Goal: Task Accomplishment & Management: Manage account settings

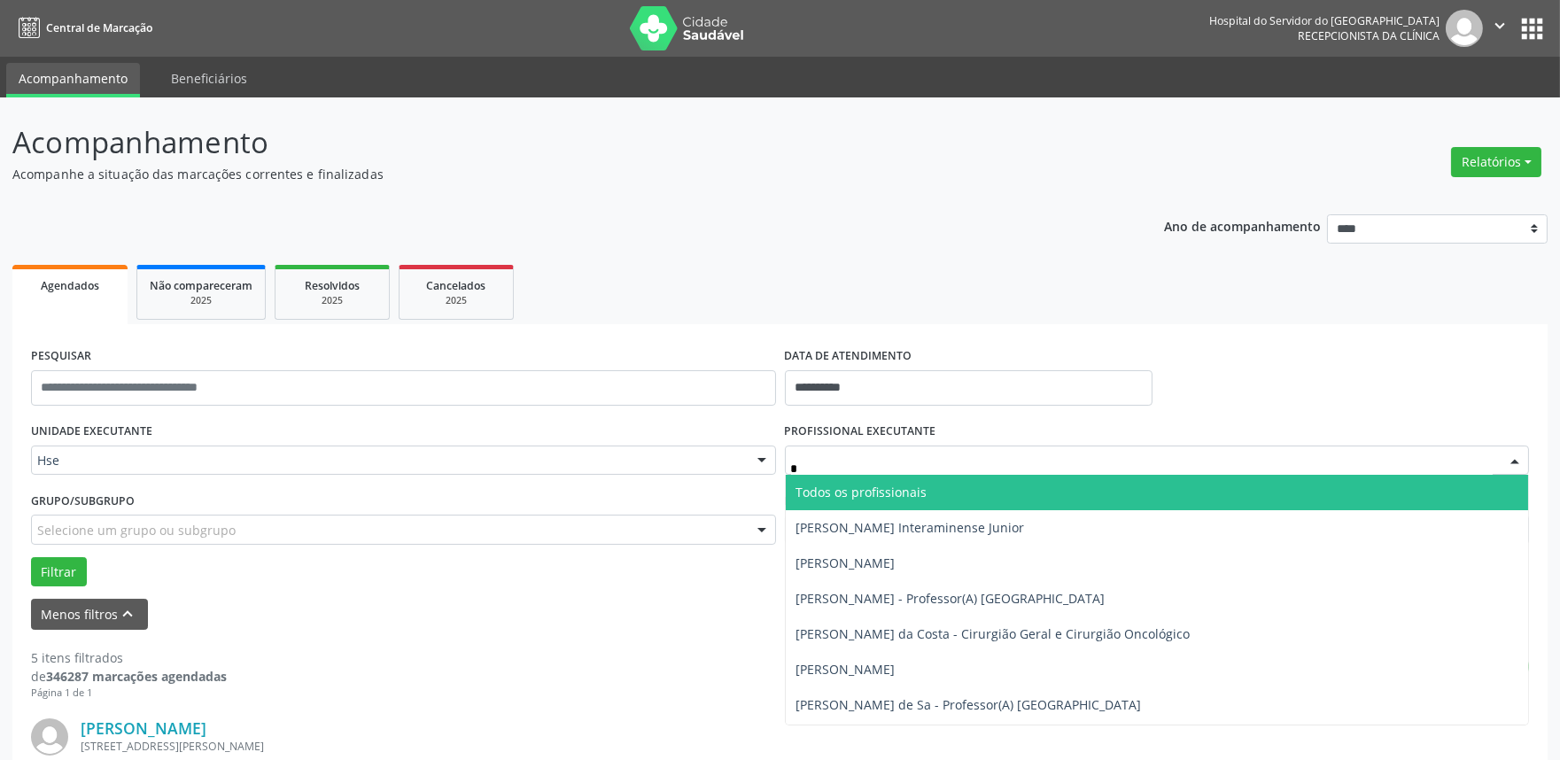
type input "**"
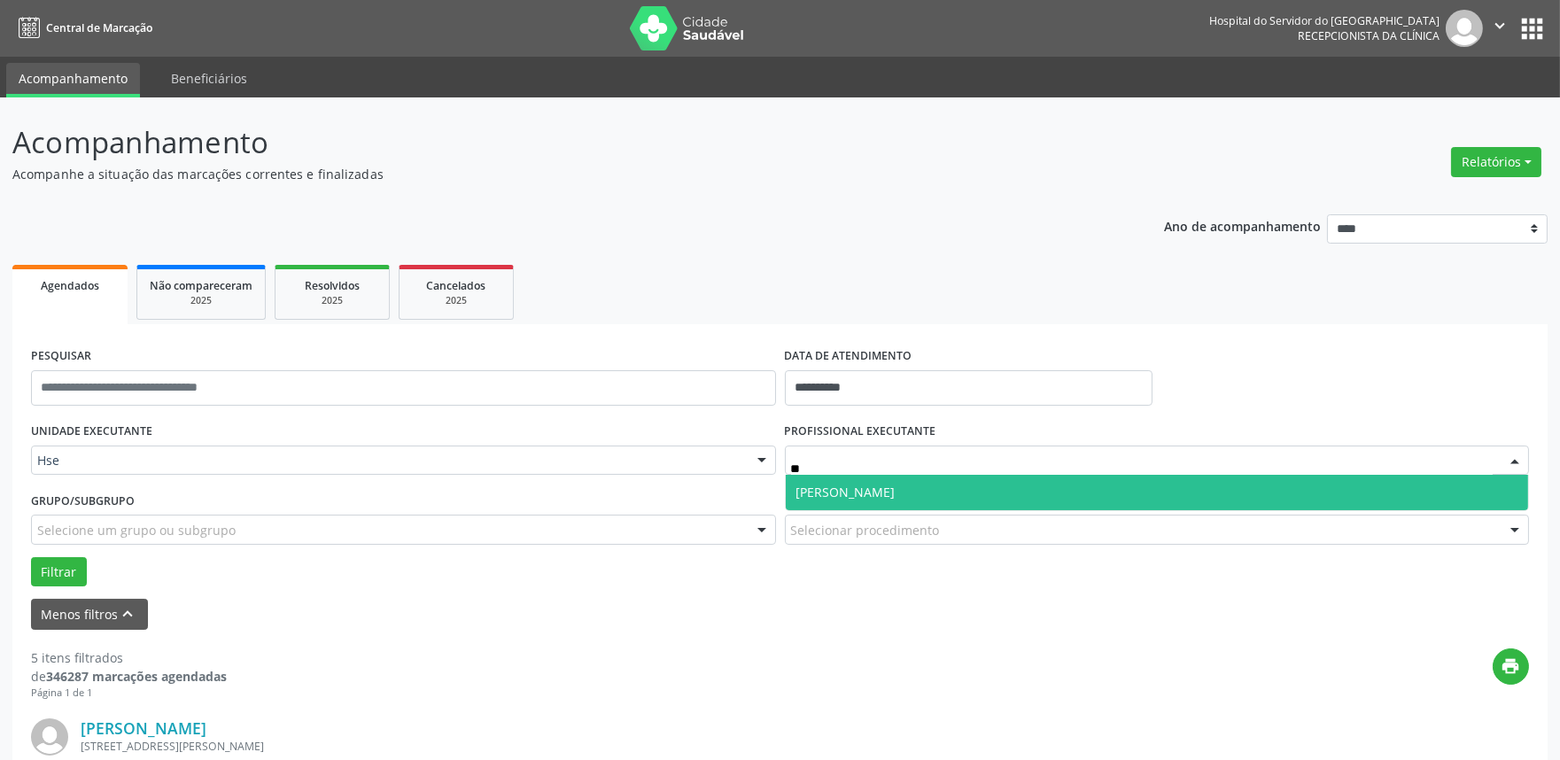
click at [880, 484] on span "[PERSON_NAME]" at bounding box center [845, 492] width 99 height 17
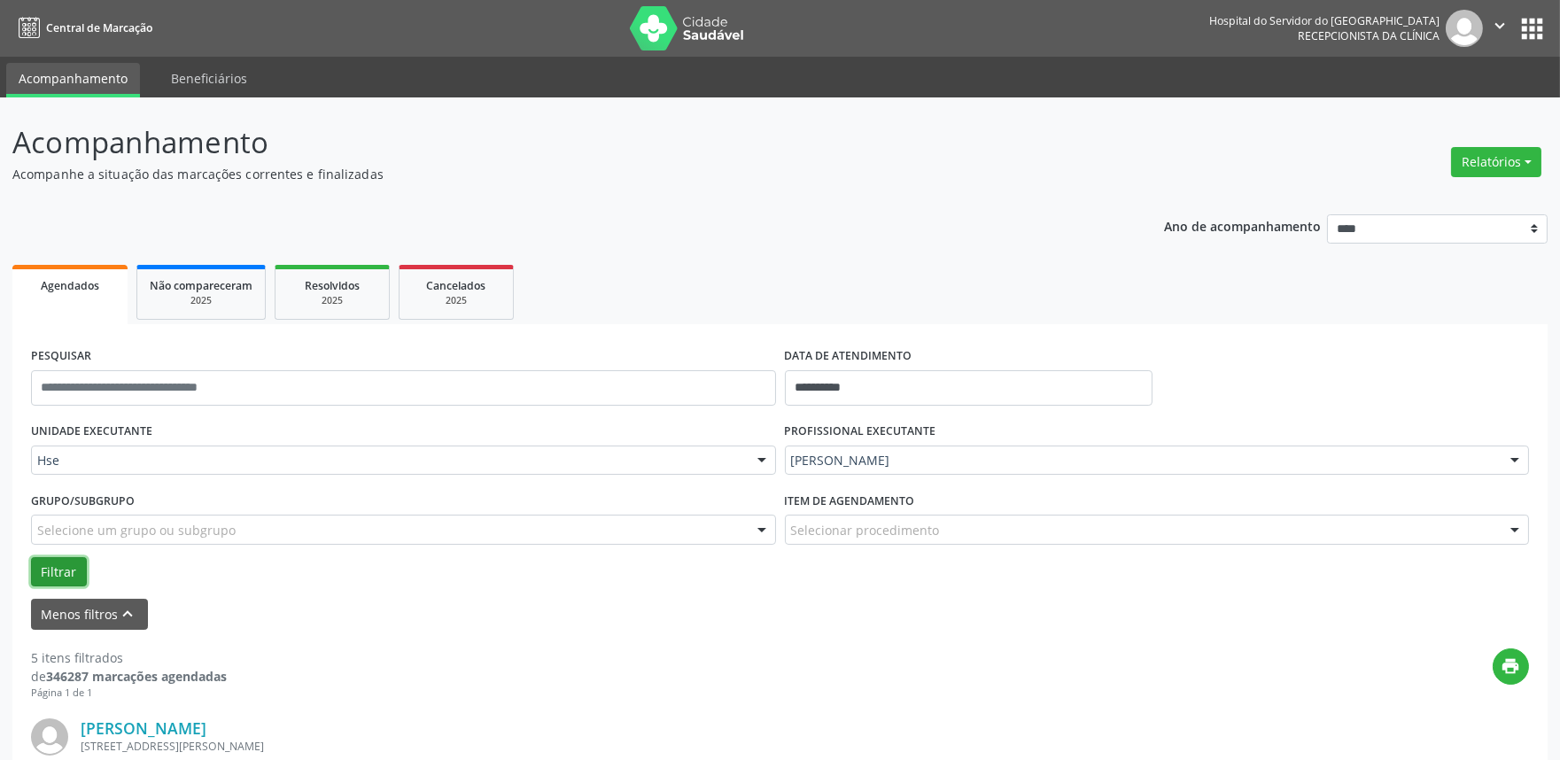
click at [77, 577] on button "Filtrar" at bounding box center [59, 572] width 56 height 30
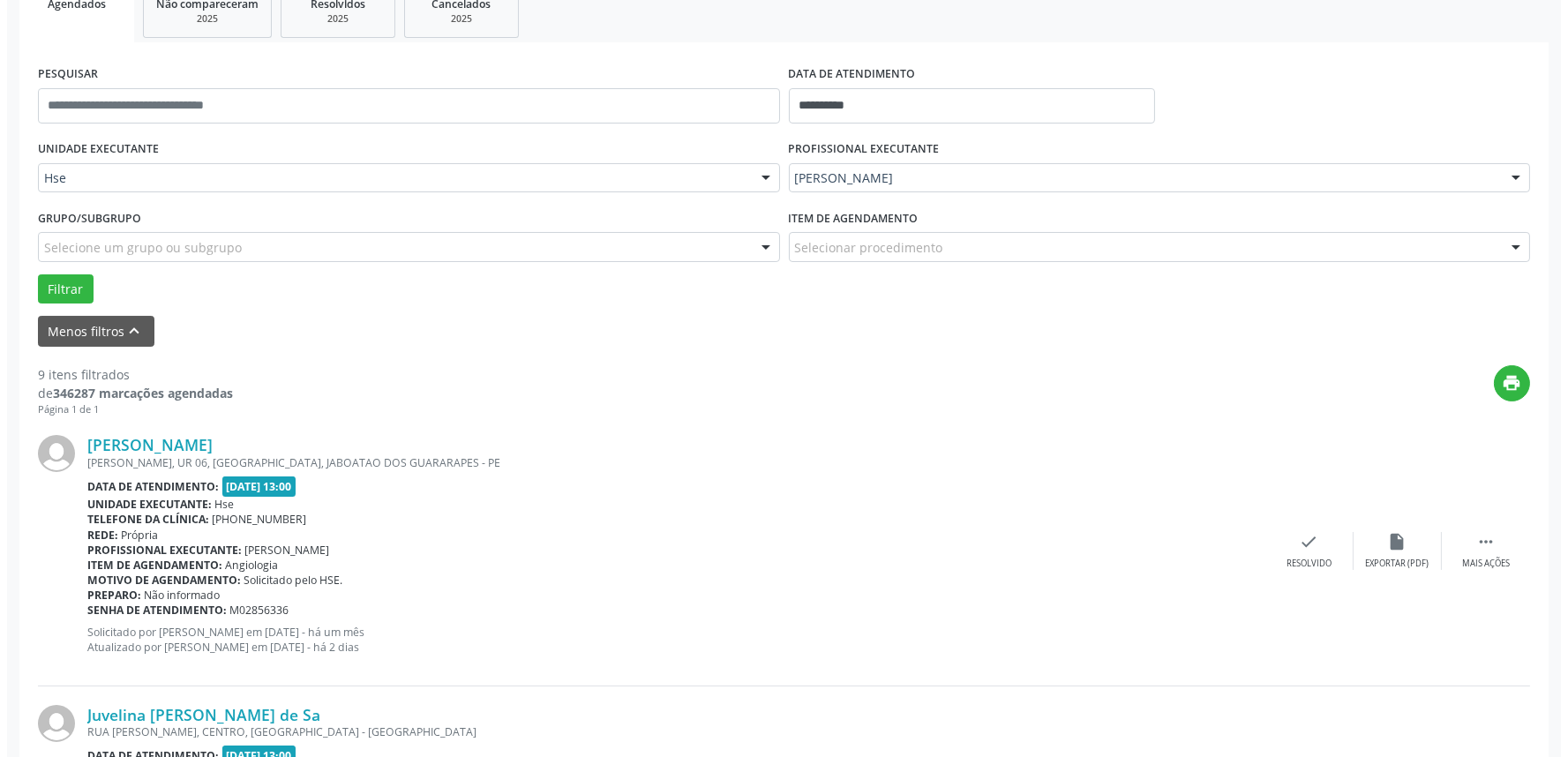
scroll to position [294, 0]
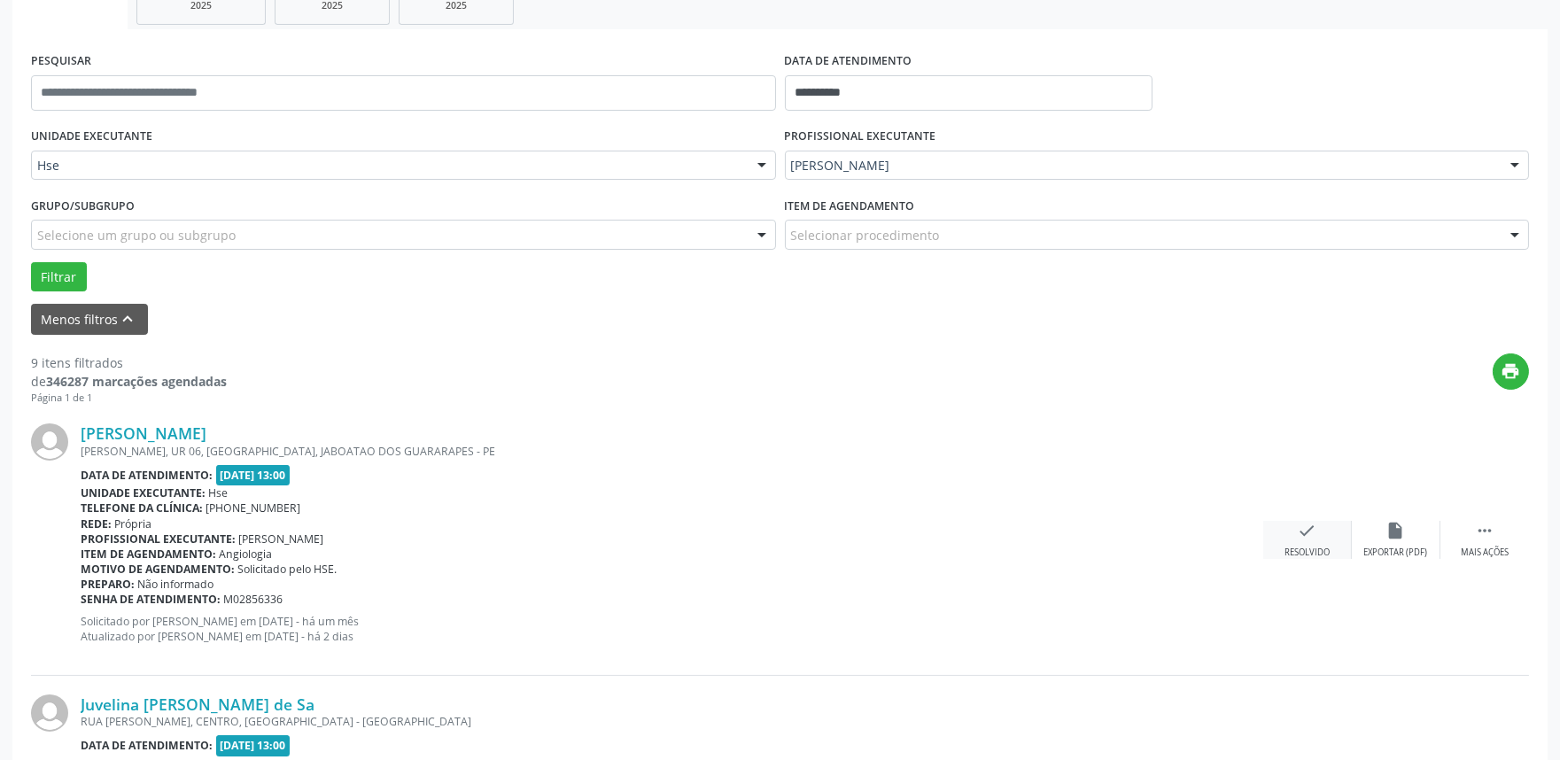
click at [1309, 551] on div "Resolvido" at bounding box center [1307, 553] width 45 height 12
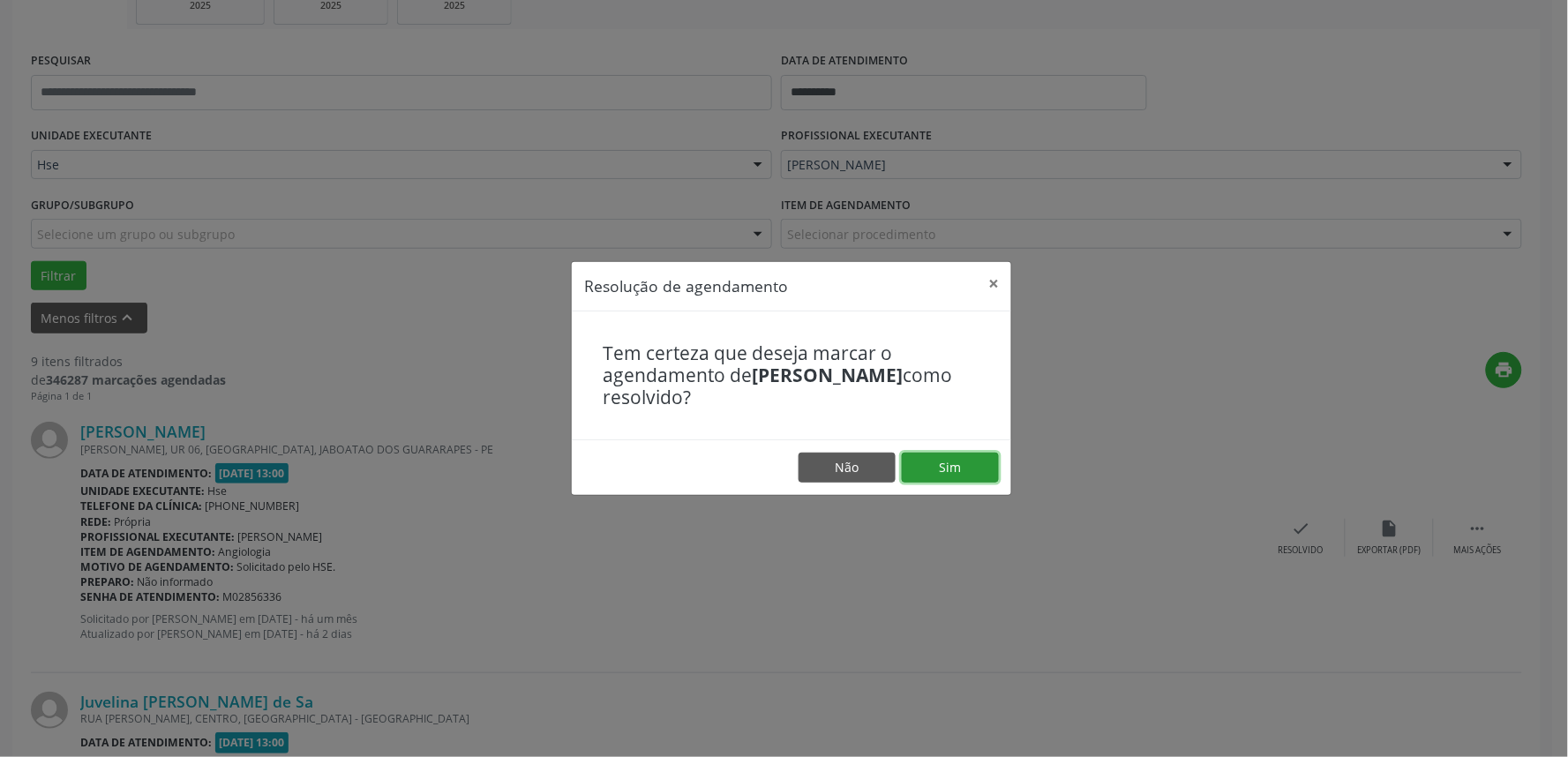
click at [947, 464] on button "Sim" at bounding box center [949, 467] width 97 height 30
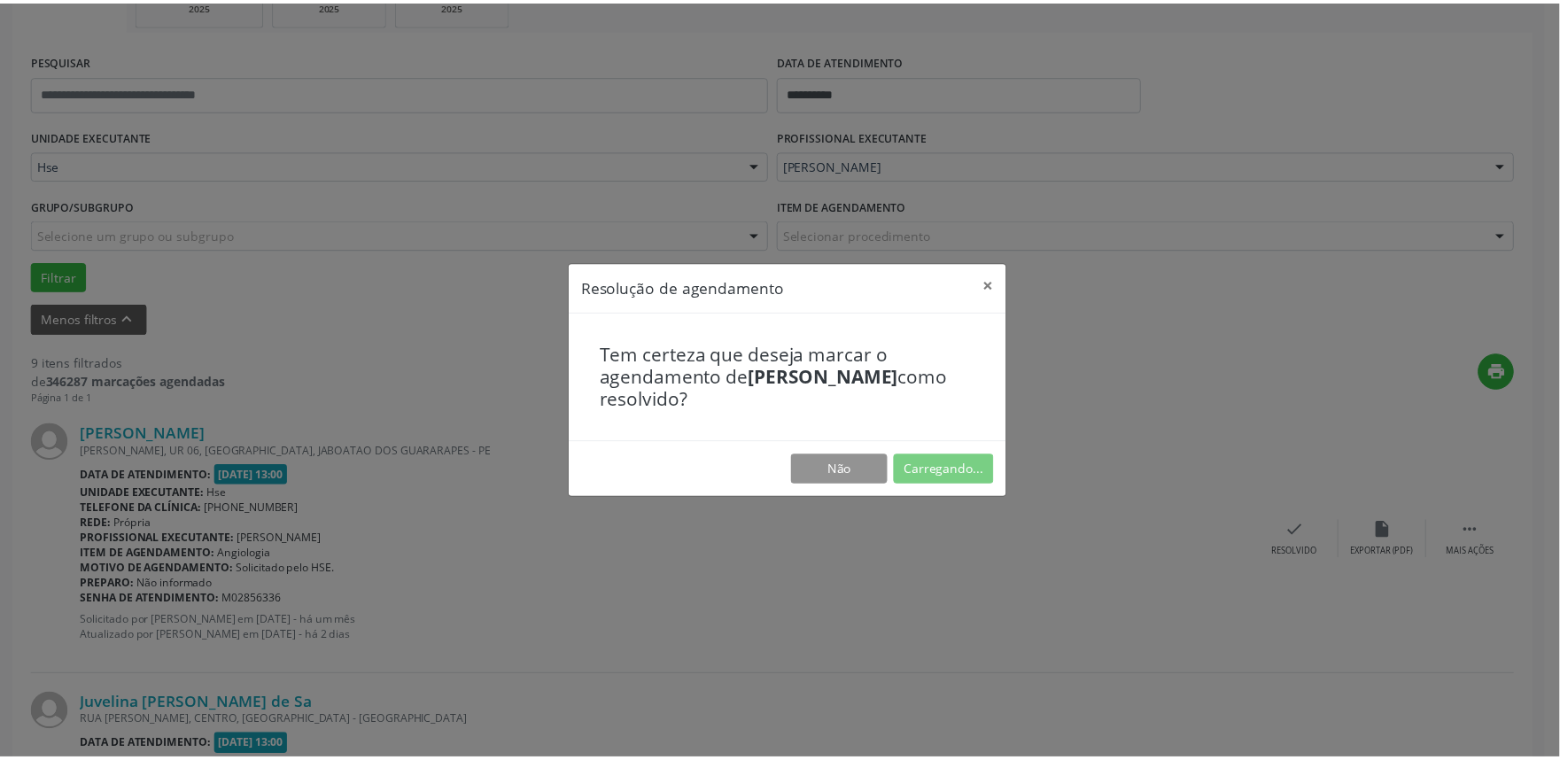
scroll to position [0, 0]
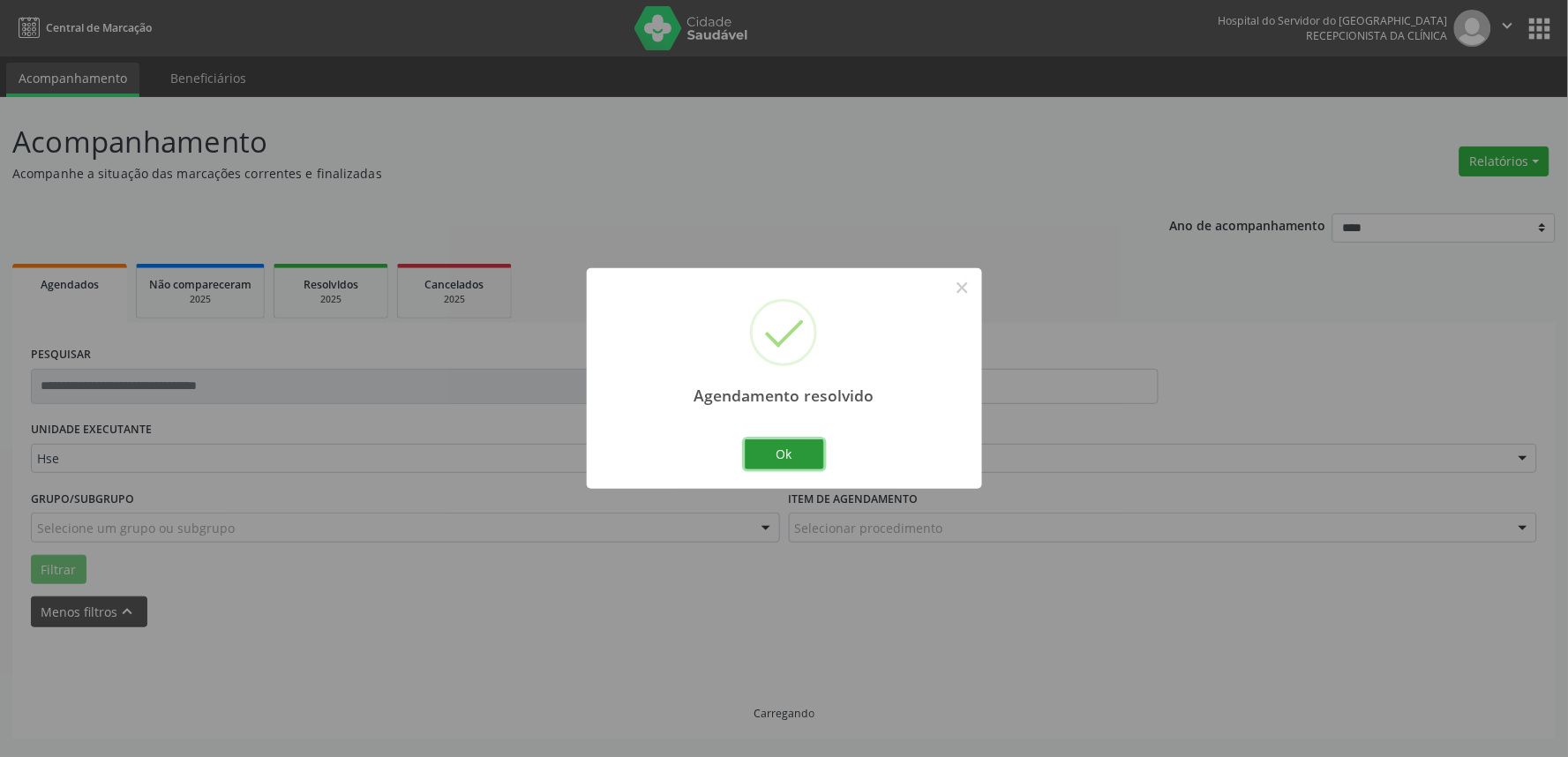
click at [757, 452] on button "Ok" at bounding box center [785, 454] width 80 height 30
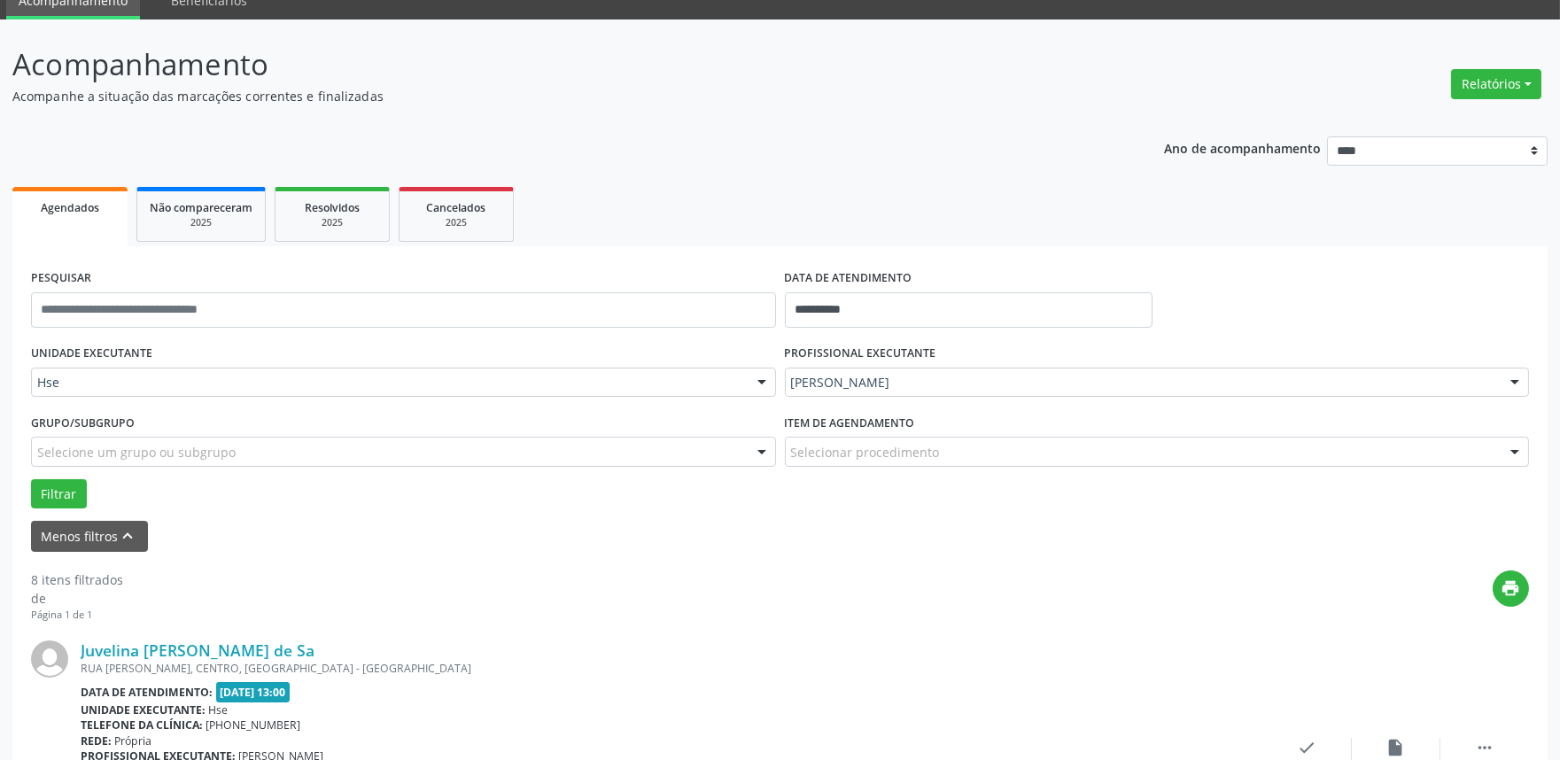
scroll to position [197, 0]
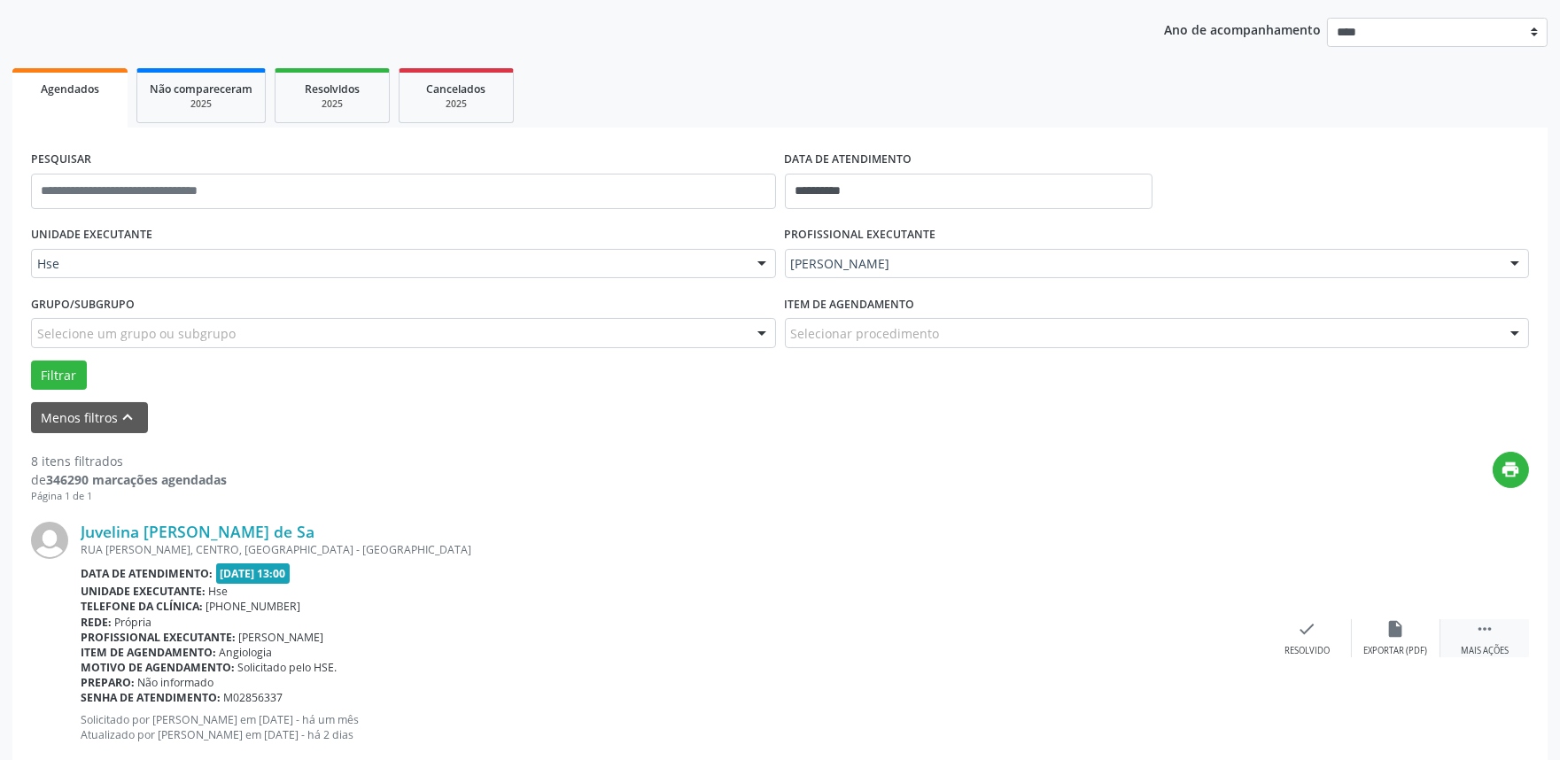
click at [1501, 639] on div " Mais ações" at bounding box center [1485, 638] width 89 height 38
click at [1407, 638] on div "alarm_off Não compareceu" at bounding box center [1396, 638] width 89 height 38
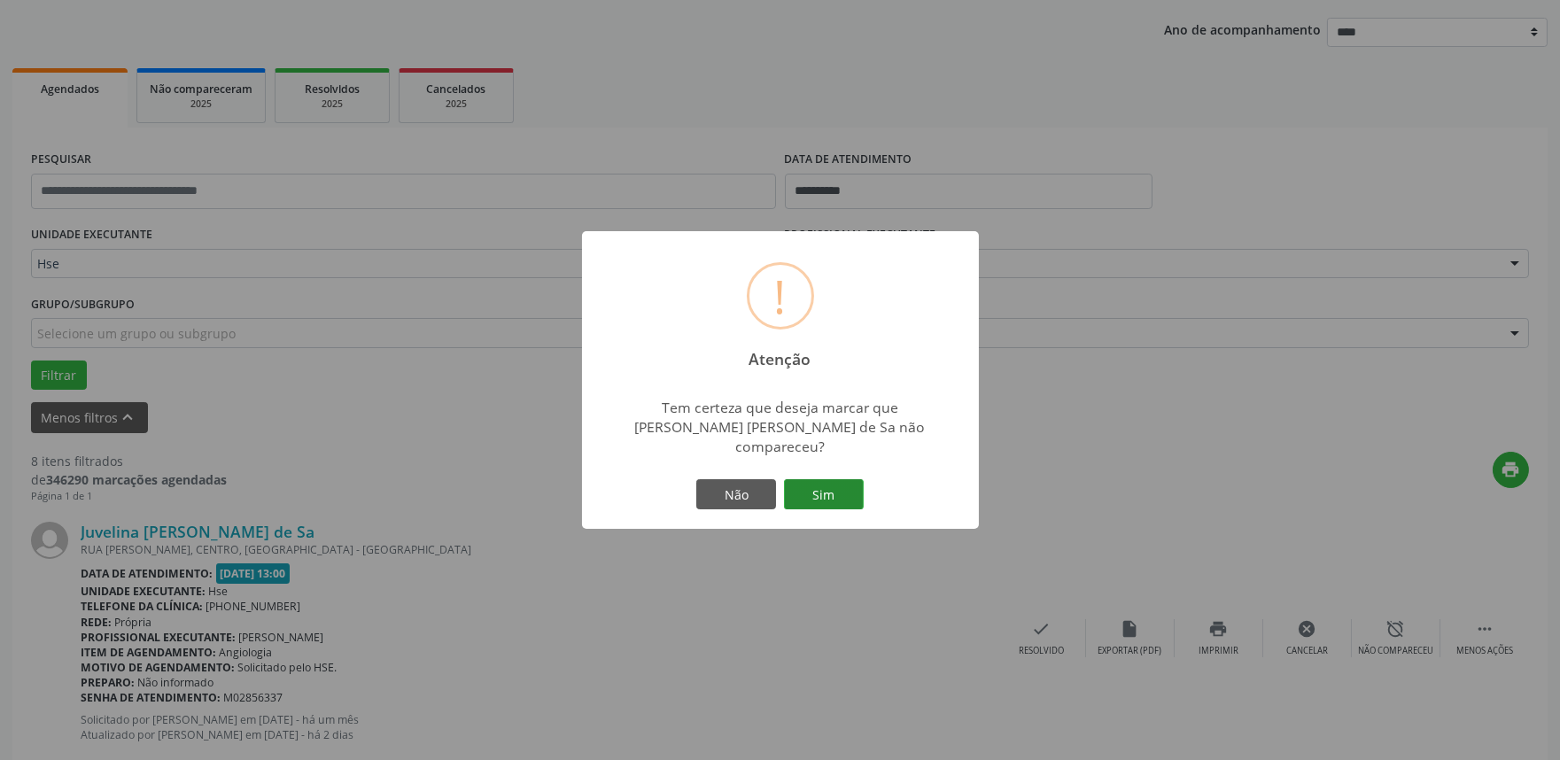
click at [799, 488] on button "Sim" at bounding box center [824, 494] width 80 height 30
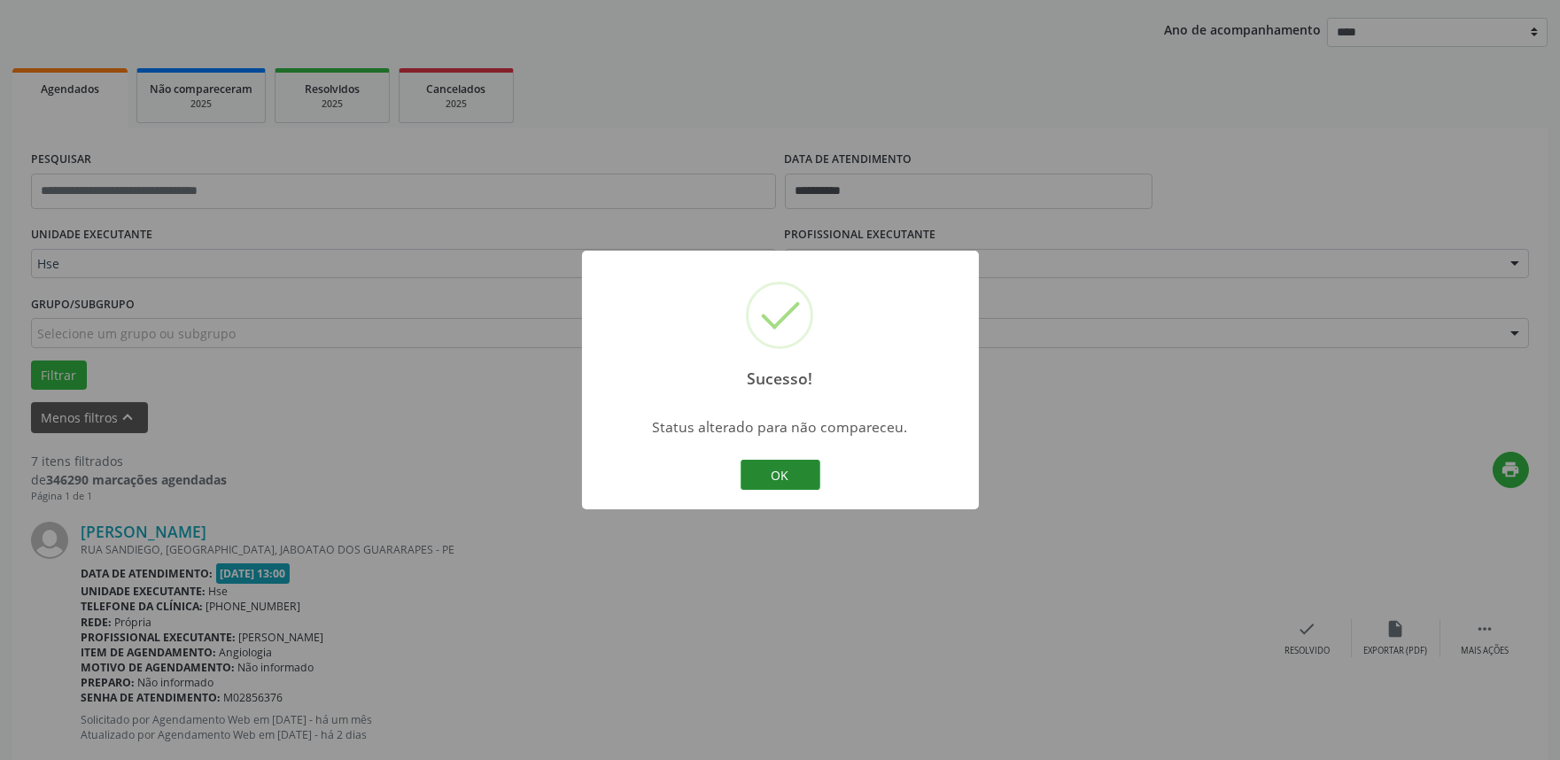
click at [808, 476] on button "OK" at bounding box center [781, 475] width 80 height 30
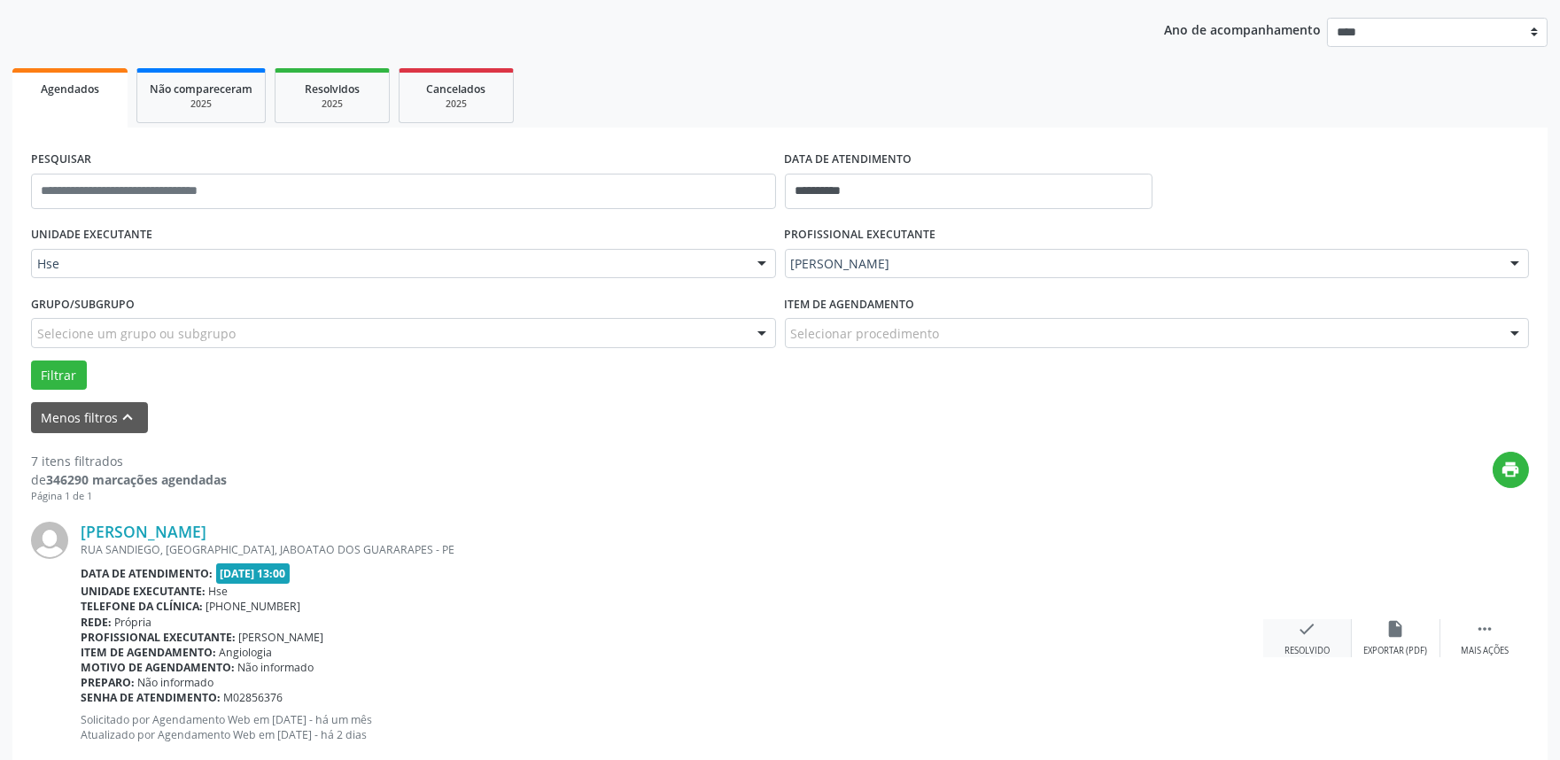
click at [1285, 633] on div "check Resolvido" at bounding box center [1307, 638] width 89 height 38
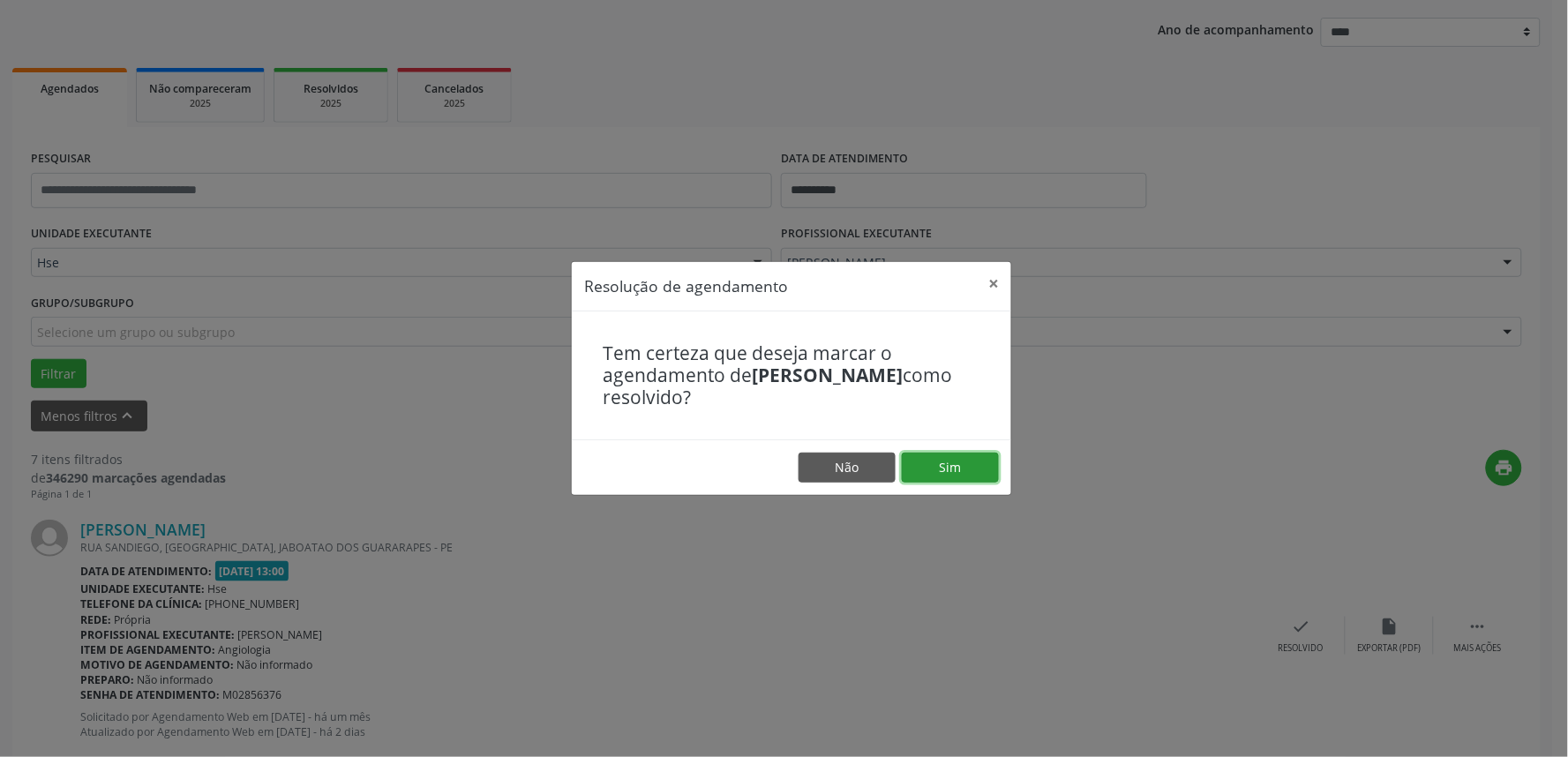
click at [924, 480] on button "Sim" at bounding box center [949, 467] width 97 height 30
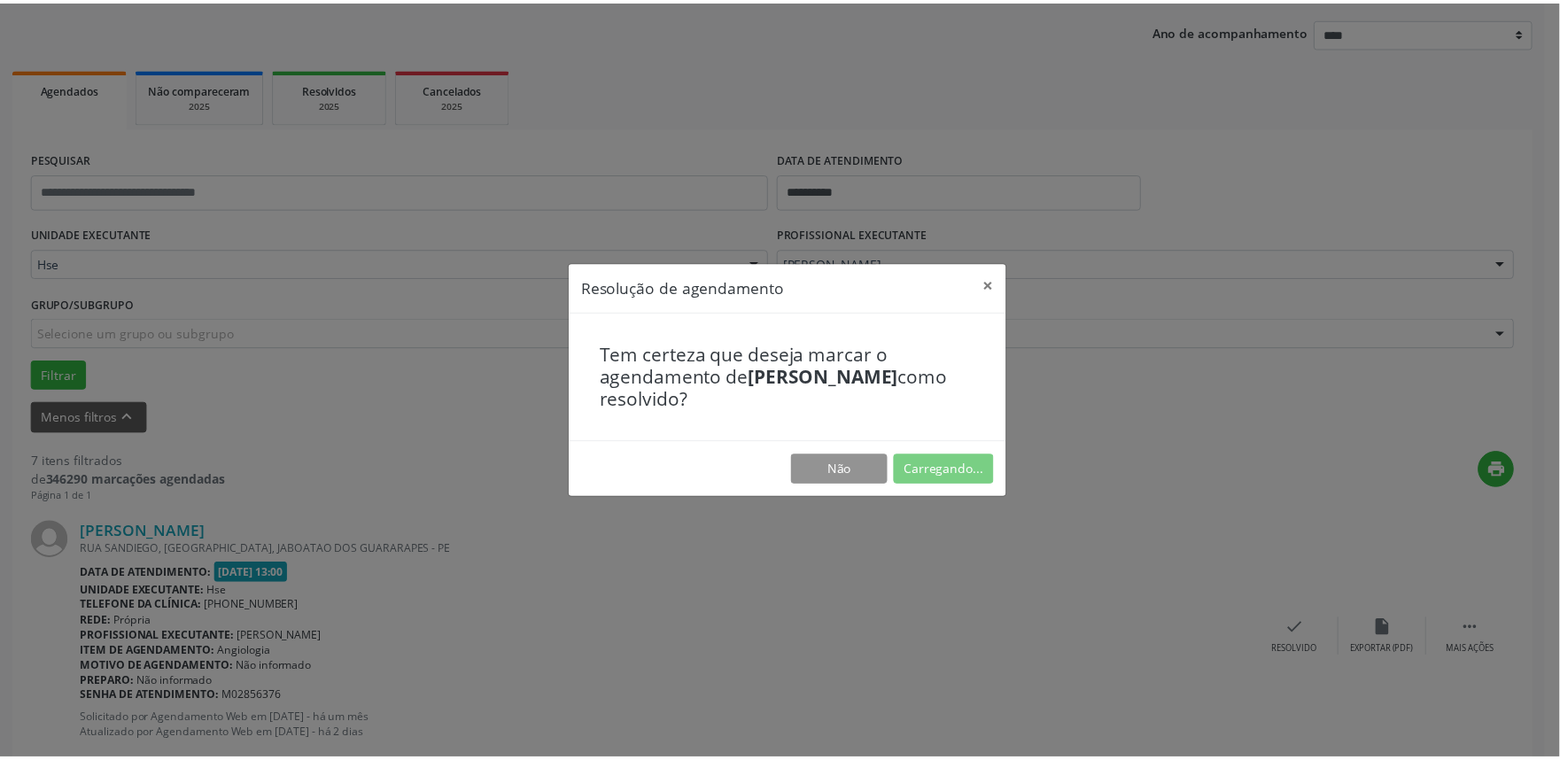
scroll to position [0, 0]
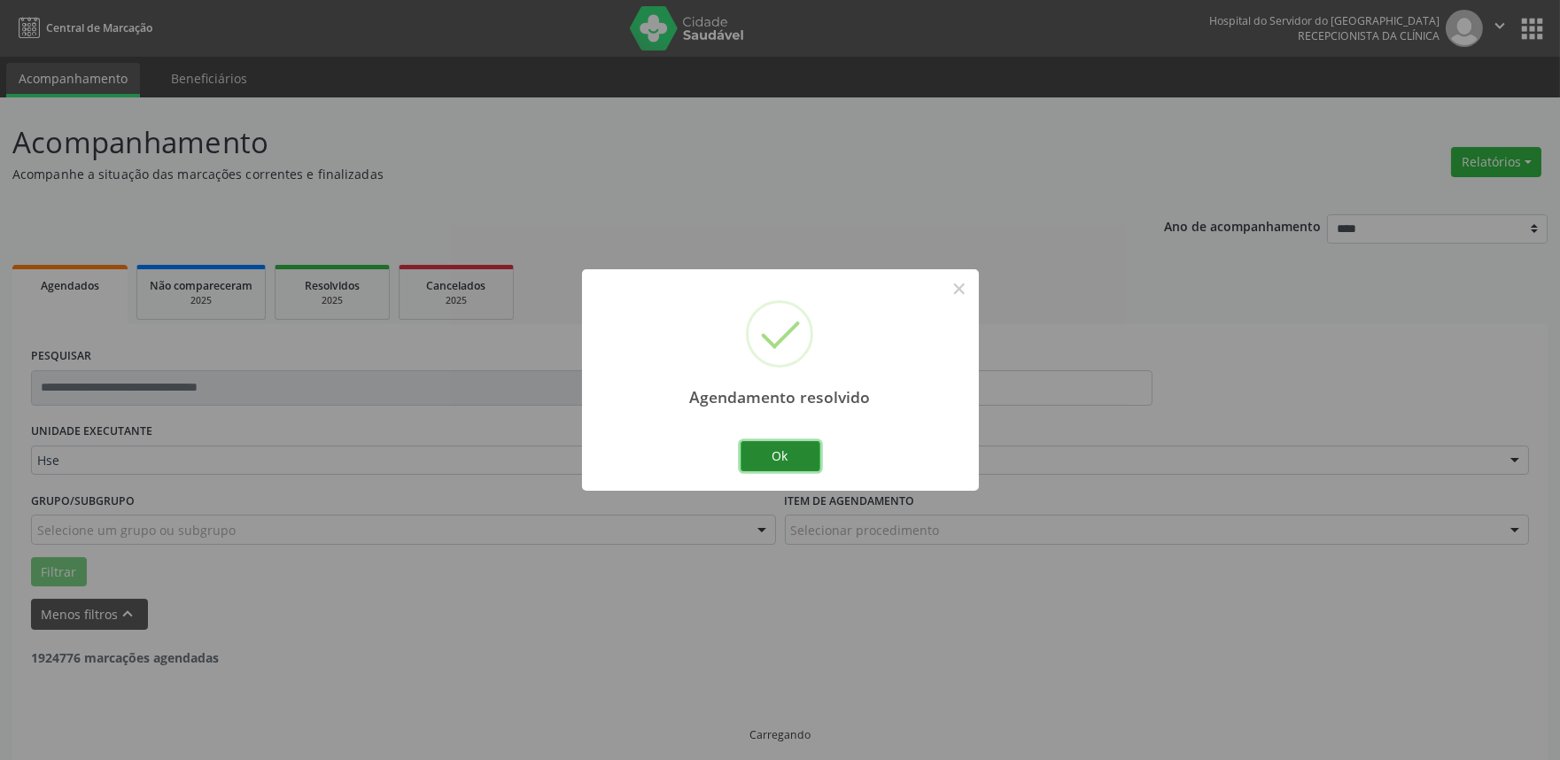
click at [766, 455] on button "Ok" at bounding box center [781, 456] width 80 height 30
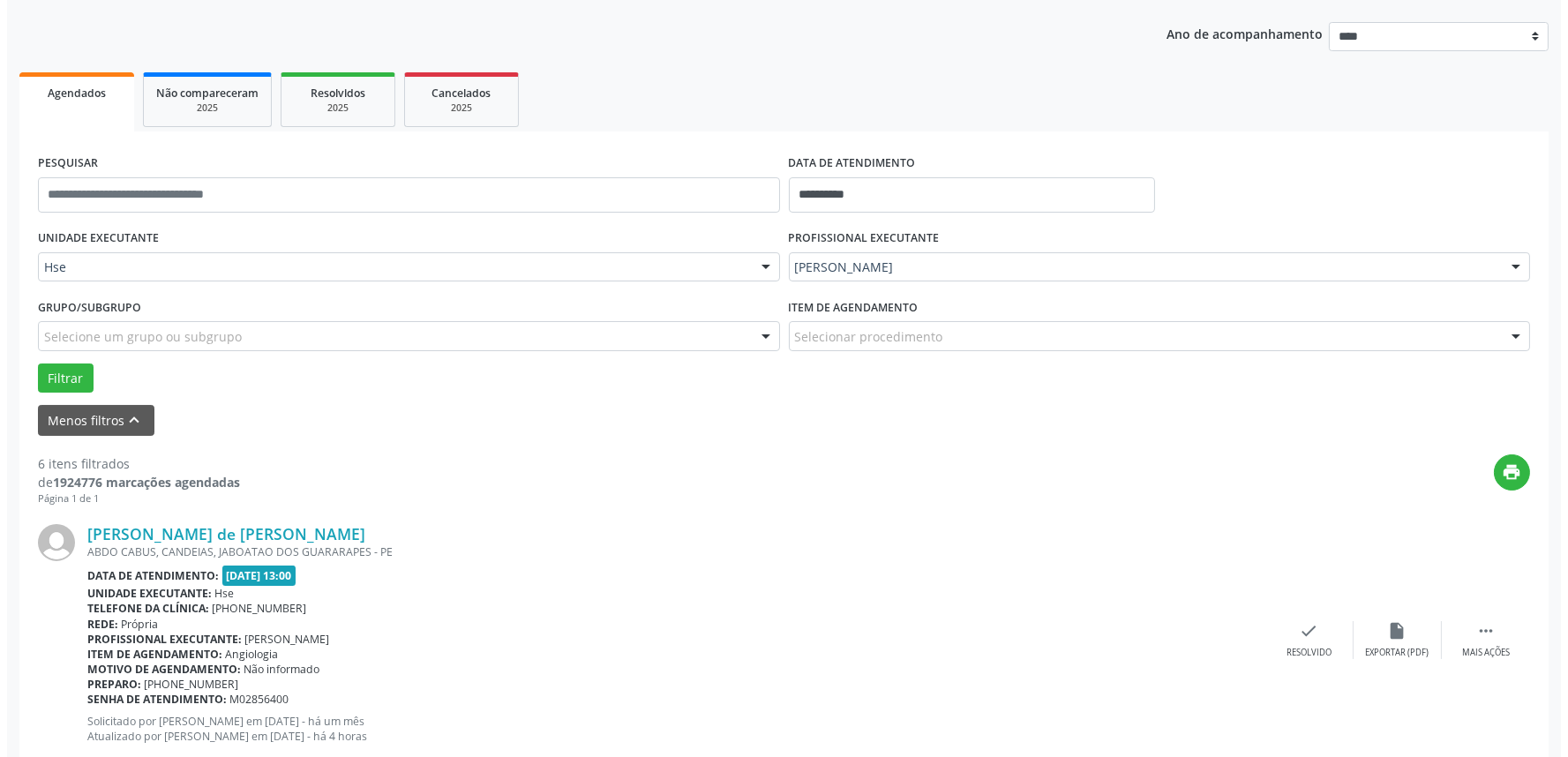
scroll to position [196, 0]
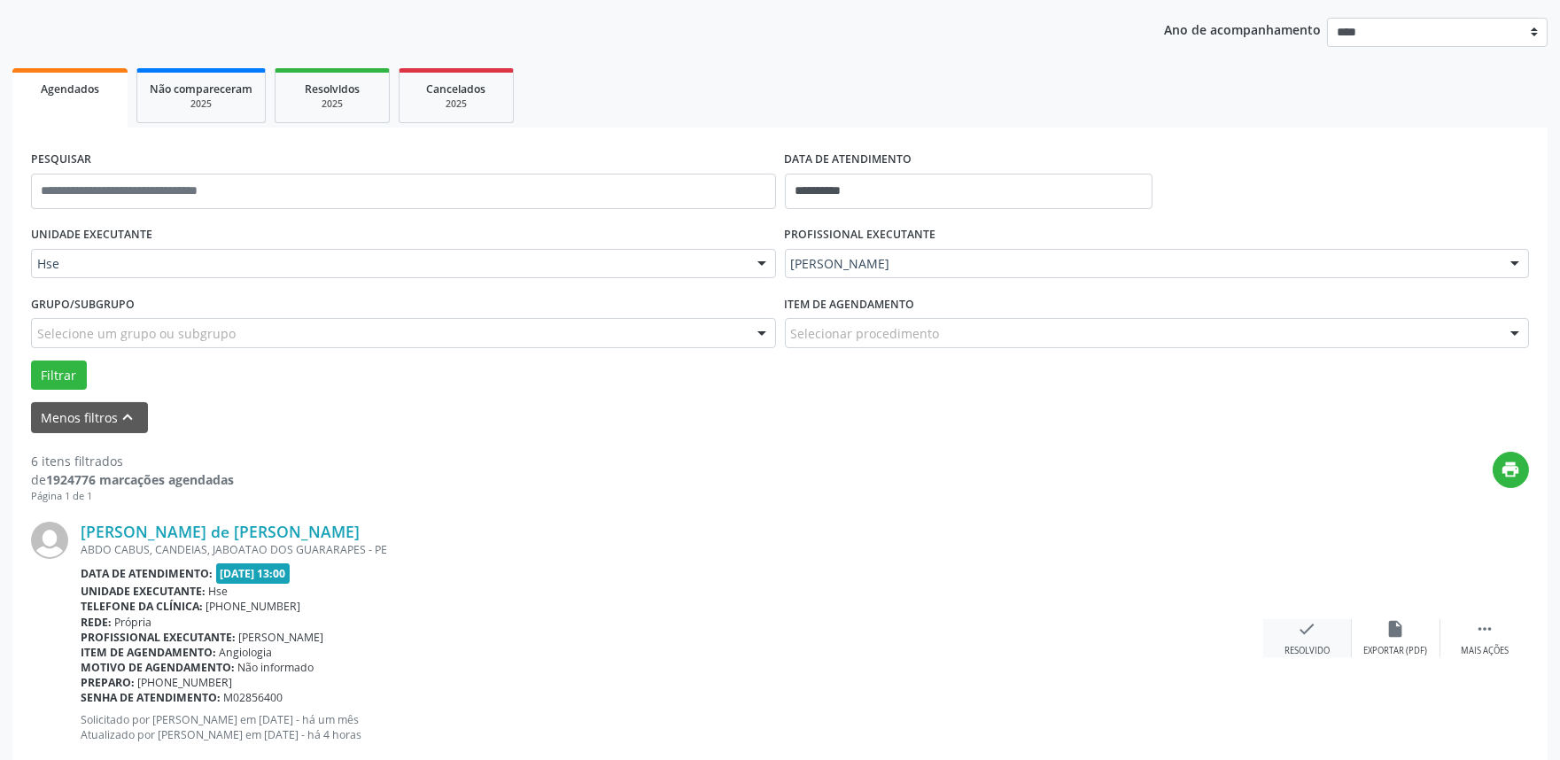
click at [1286, 620] on div "check Resolvido" at bounding box center [1307, 638] width 89 height 38
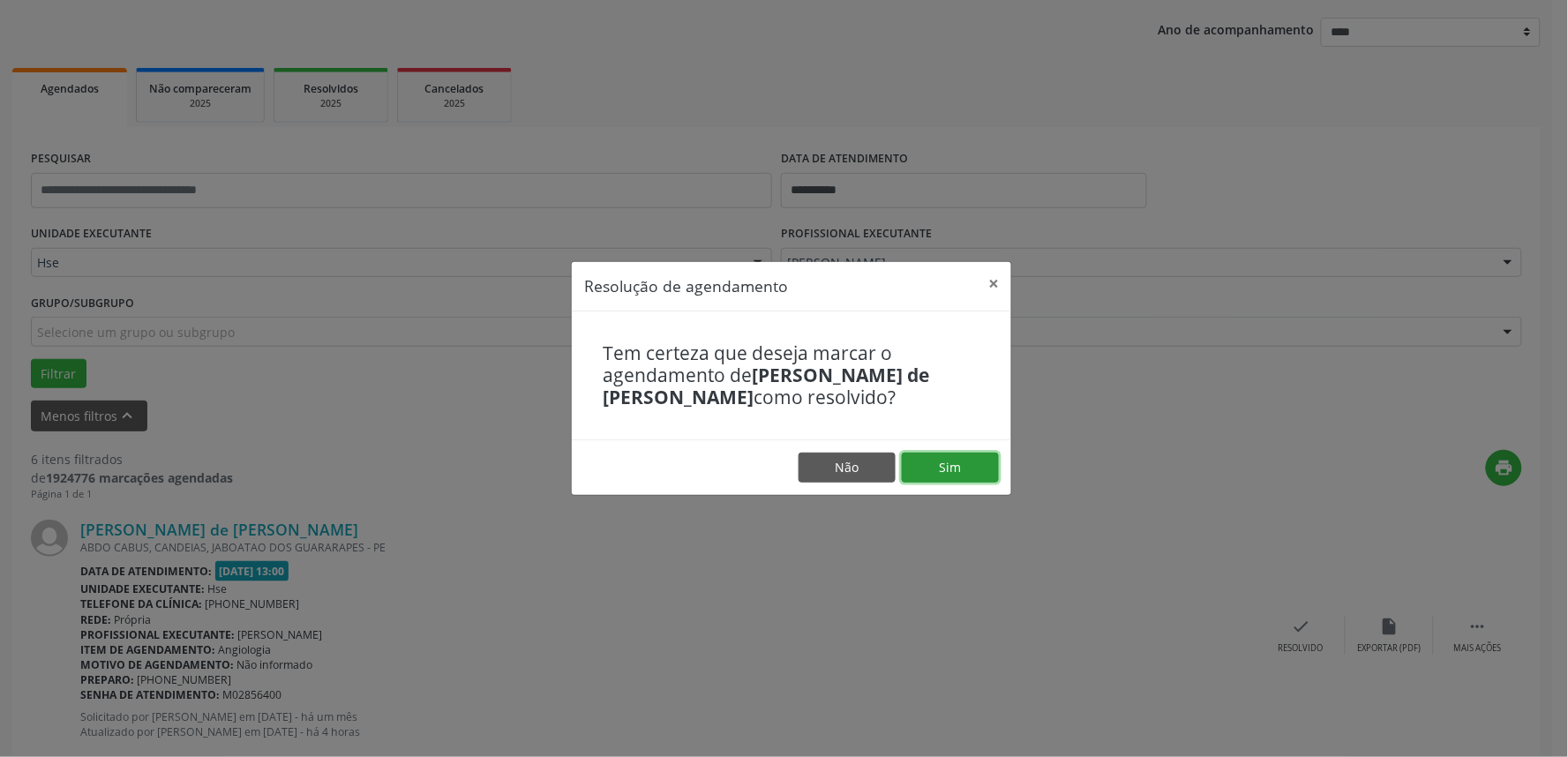
click at [944, 468] on button "Sim" at bounding box center [949, 467] width 97 height 30
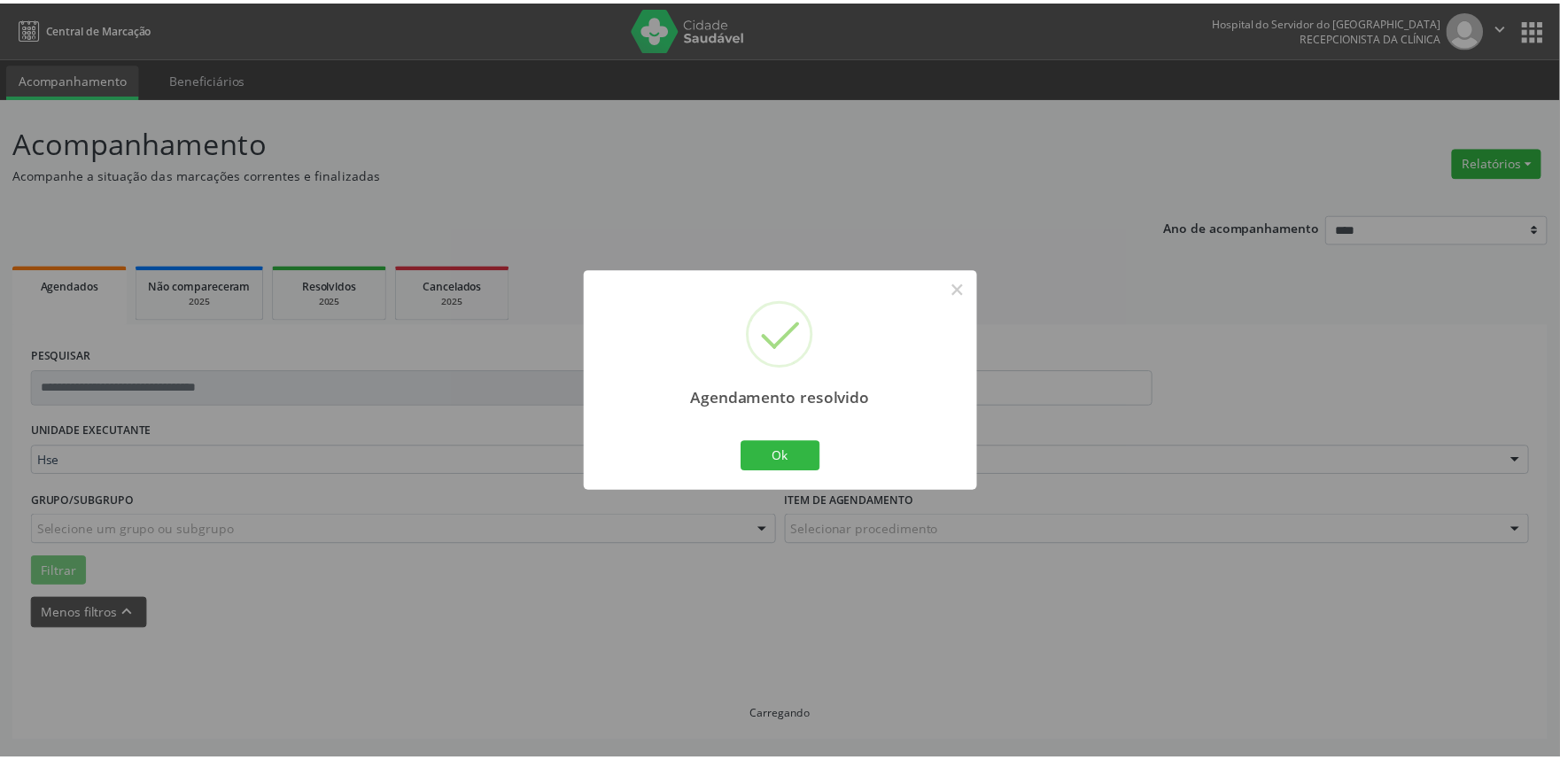
scroll to position [0, 0]
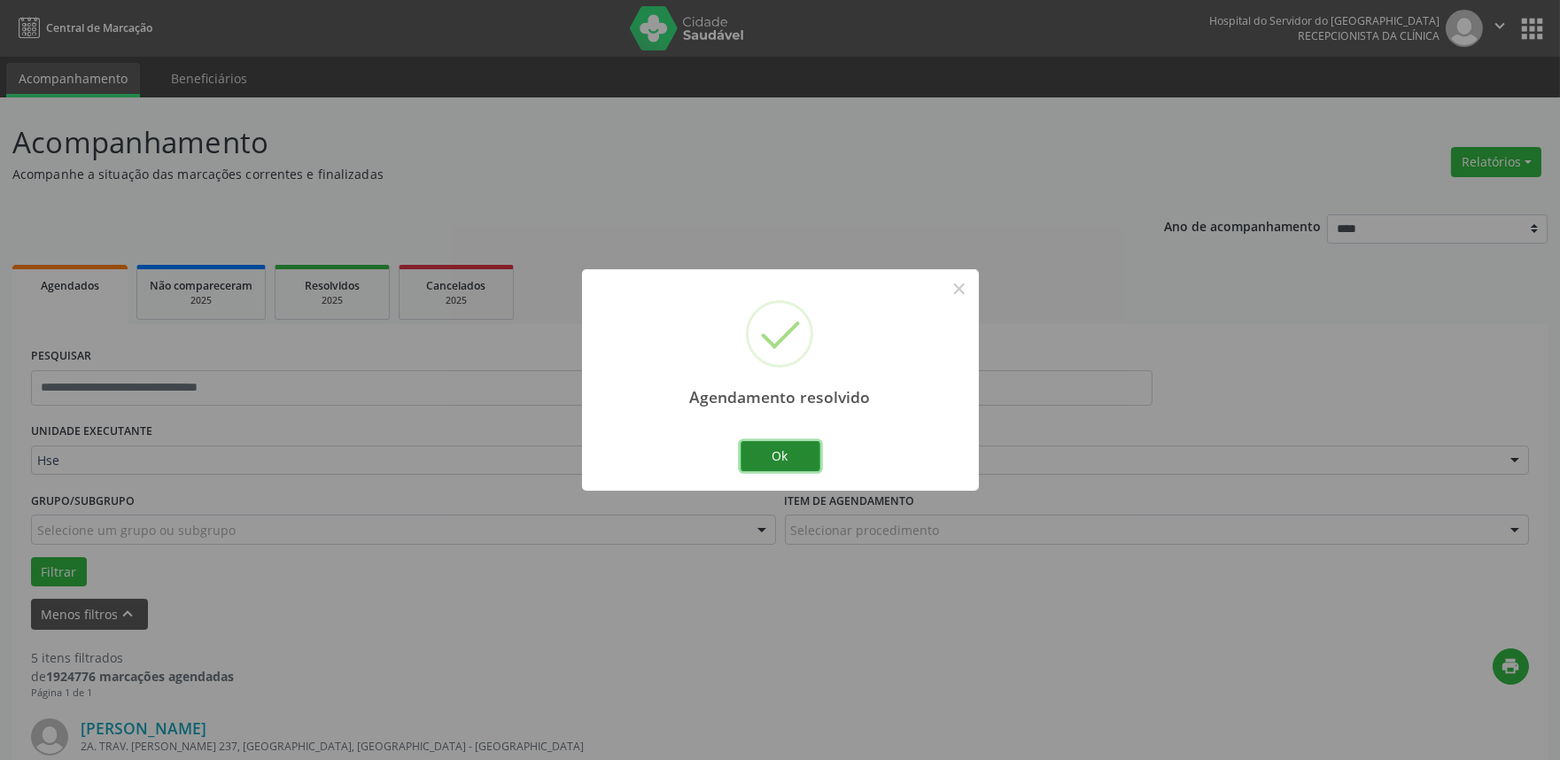
click at [803, 445] on button "Ok" at bounding box center [781, 456] width 80 height 30
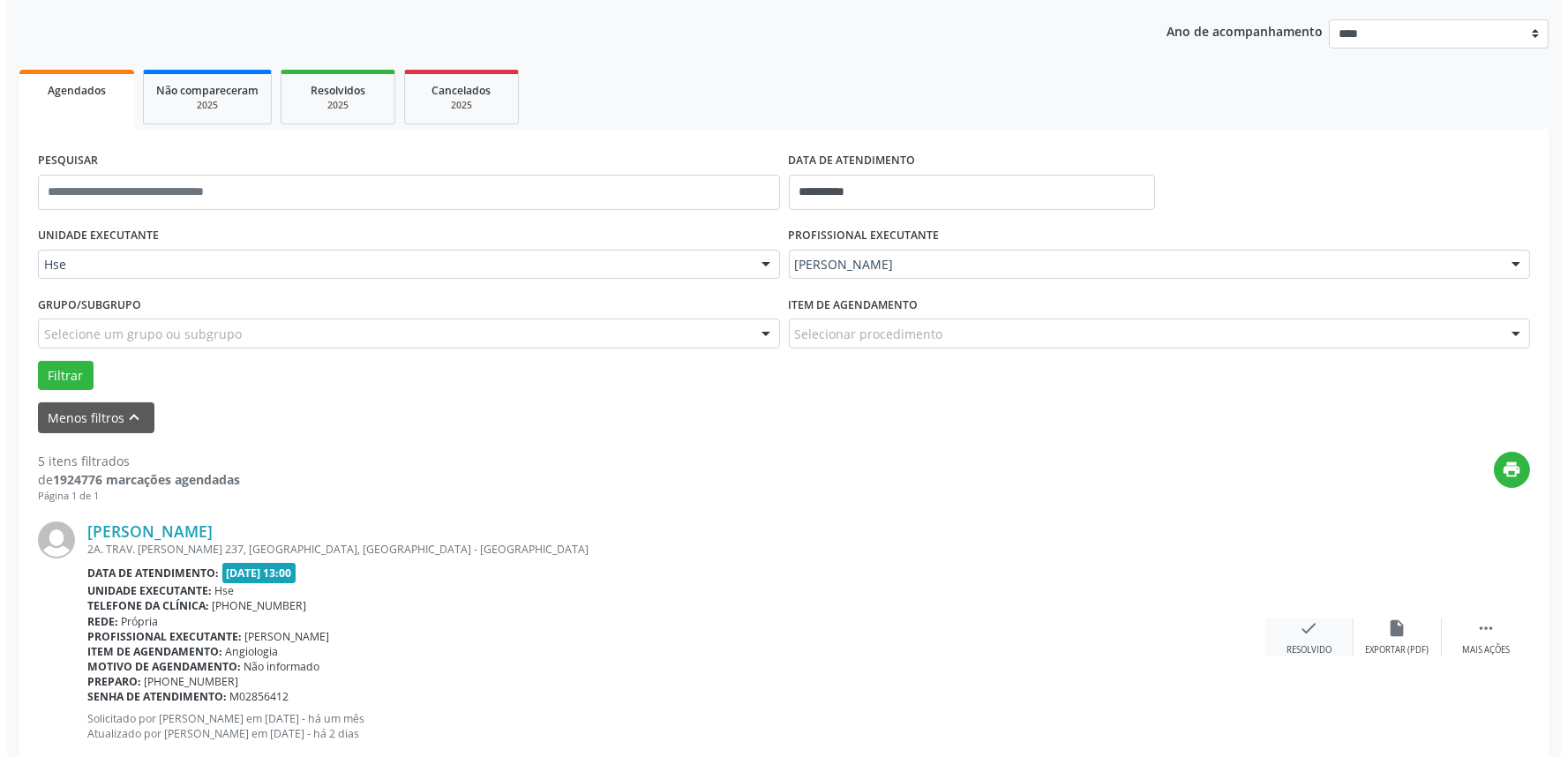
scroll to position [196, 0]
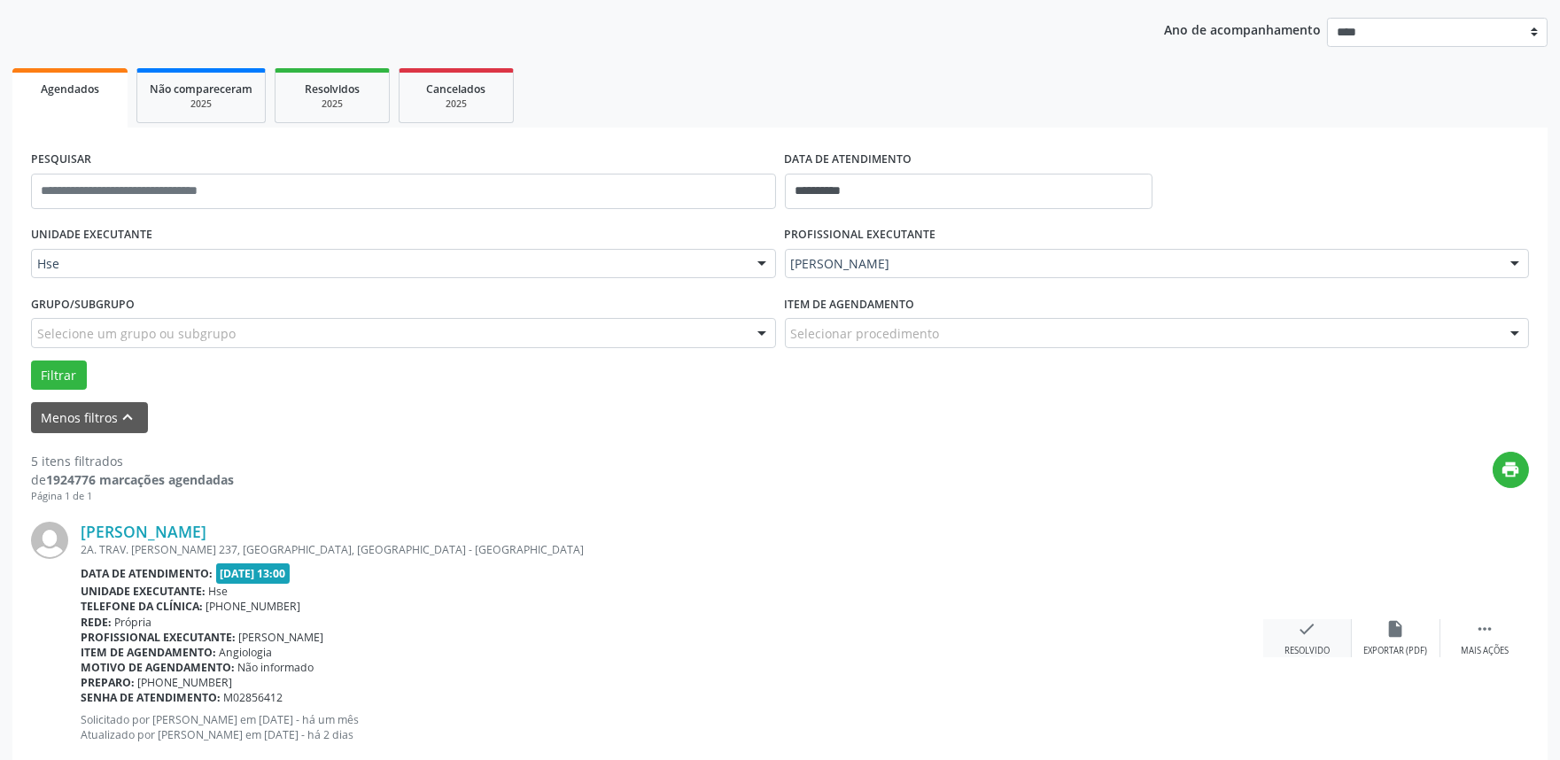
click at [1326, 630] on div "check Resolvido" at bounding box center [1307, 638] width 89 height 38
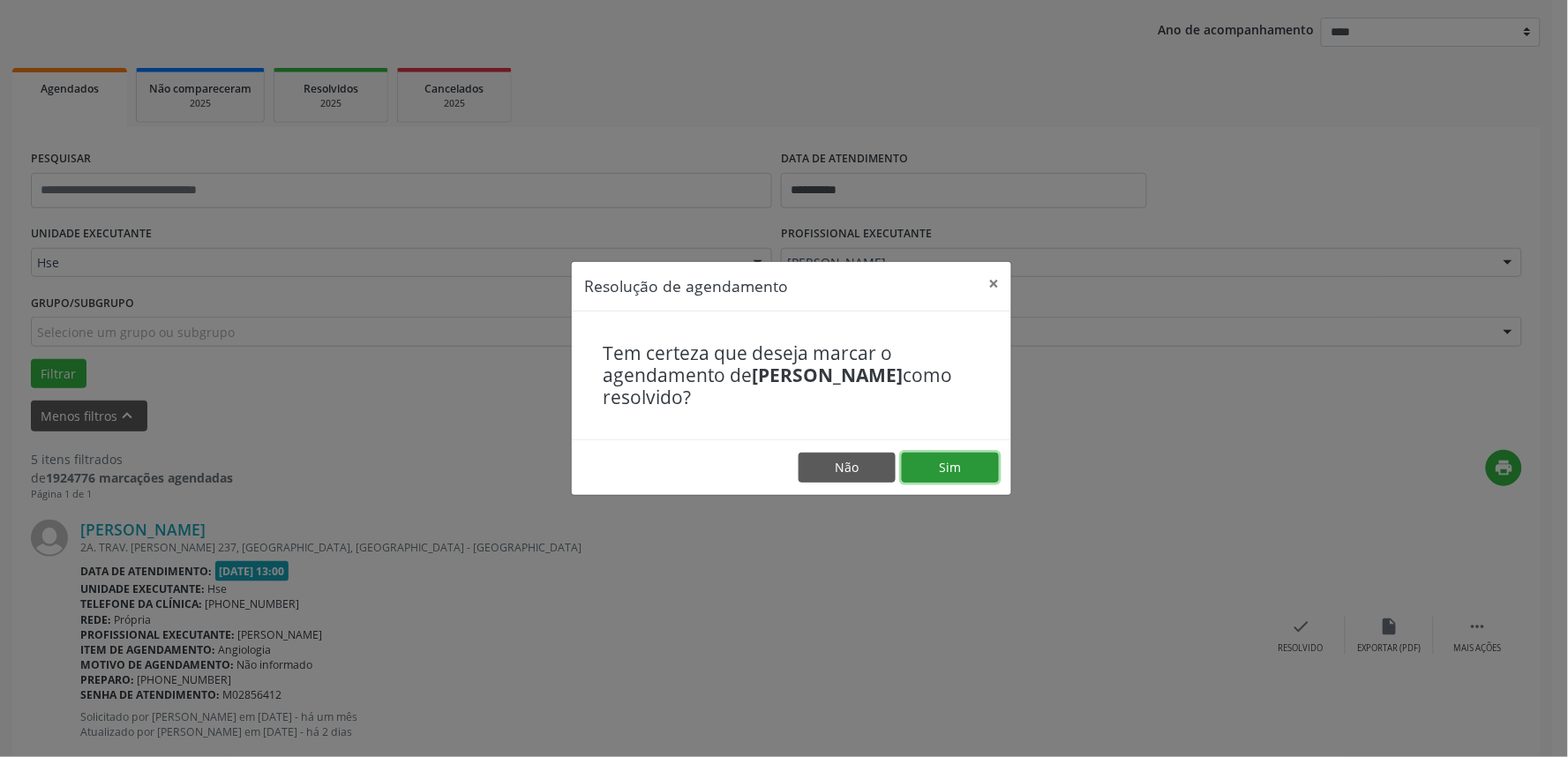
click at [969, 460] on button "Sim" at bounding box center [949, 467] width 97 height 30
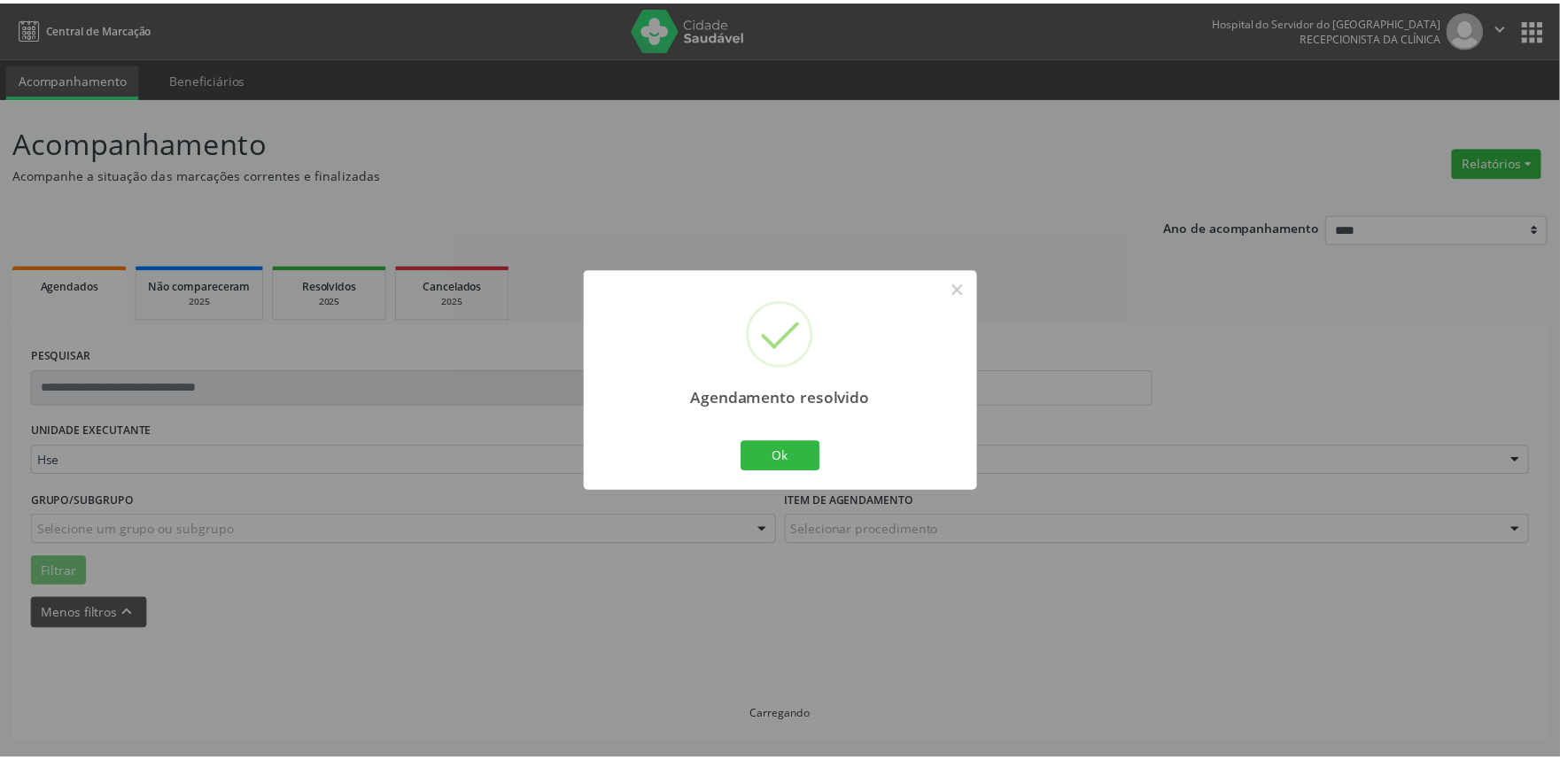
scroll to position [0, 0]
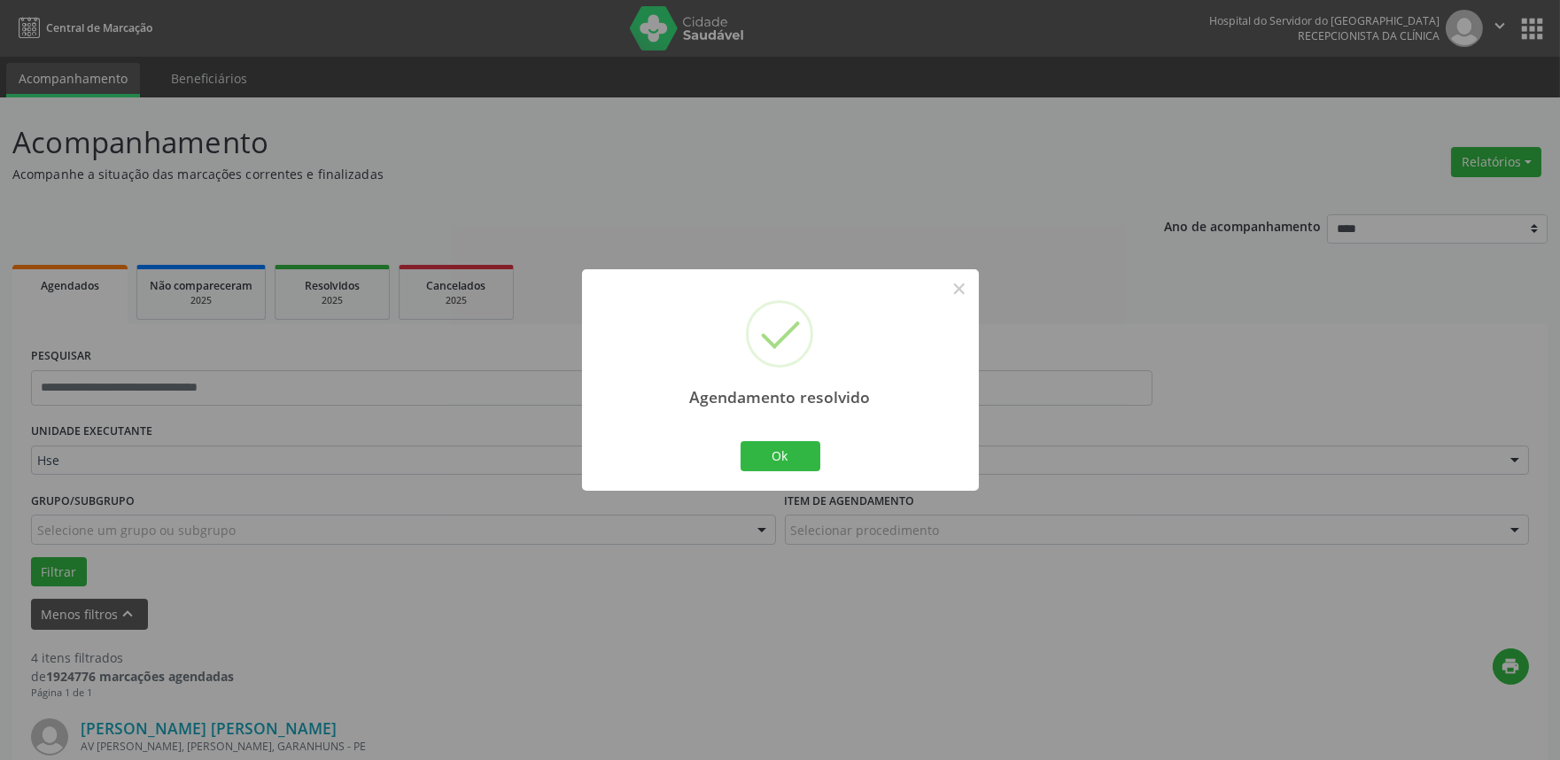
click at [768, 439] on div "Ok Cancel" at bounding box center [780, 456] width 88 height 37
click at [768, 447] on button "Ok" at bounding box center [781, 456] width 80 height 30
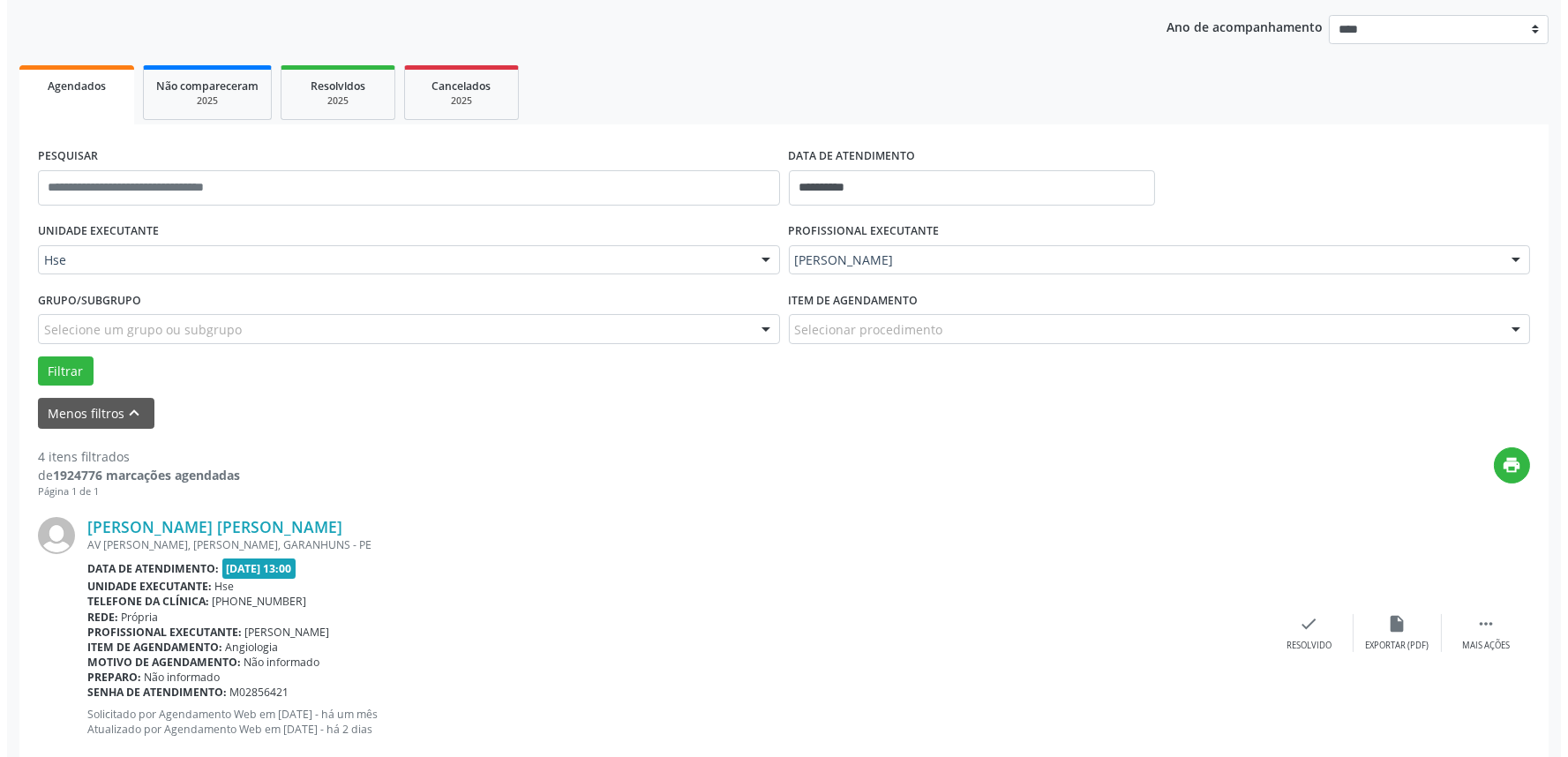
scroll to position [294, 0]
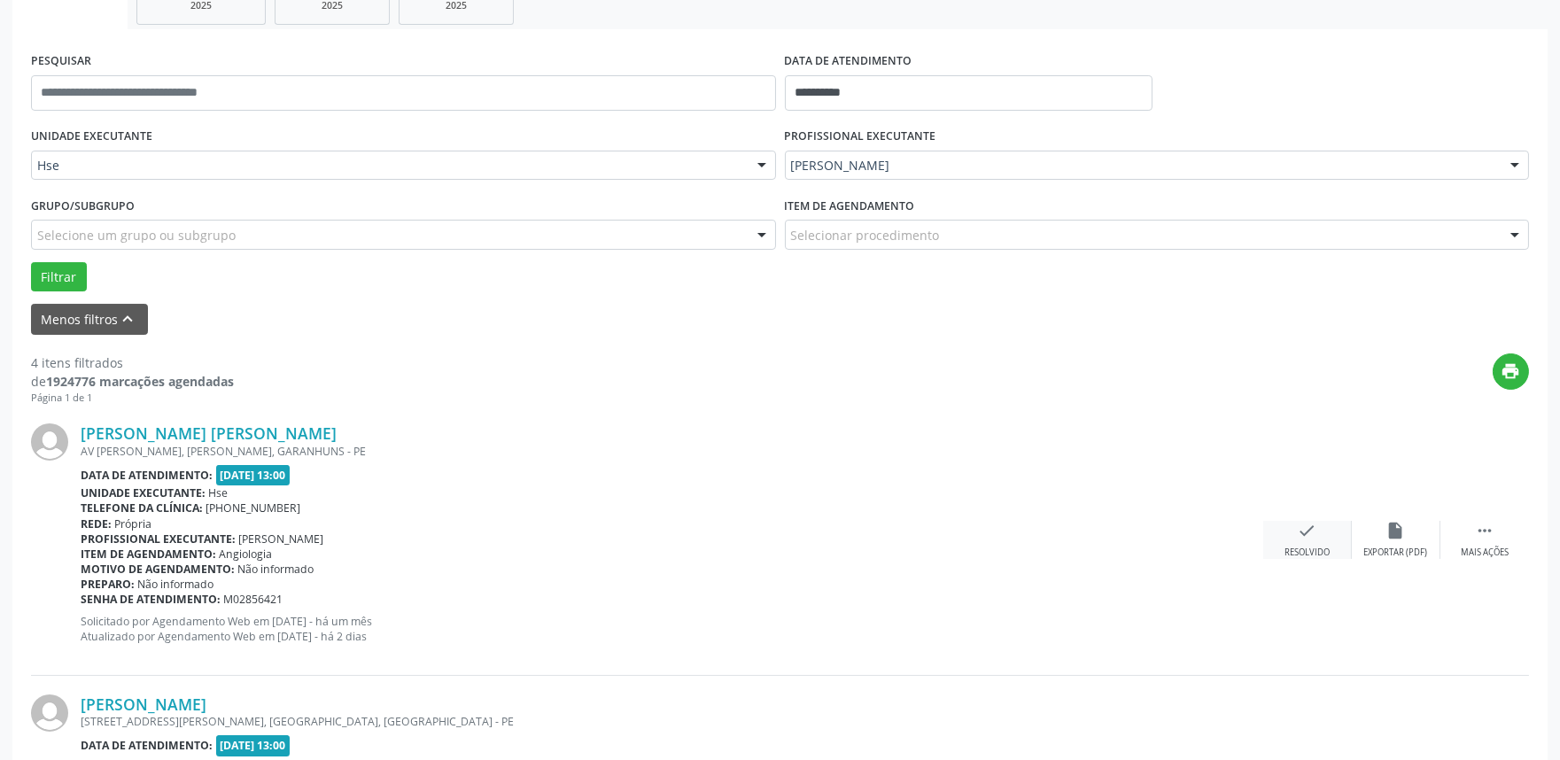
click at [1299, 552] on div "Resolvido" at bounding box center [1307, 553] width 45 height 12
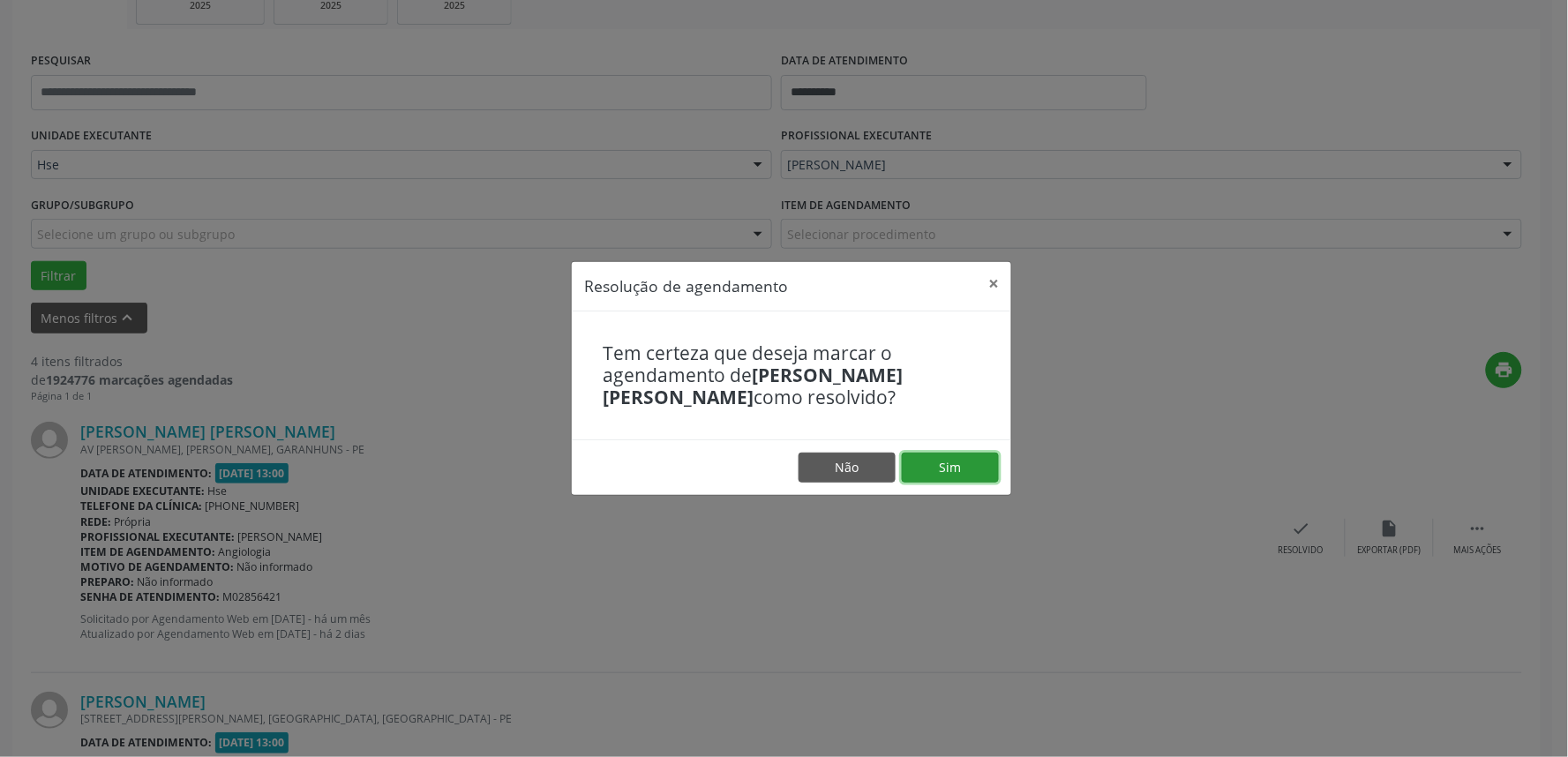
click at [949, 461] on button "Sim" at bounding box center [949, 467] width 97 height 30
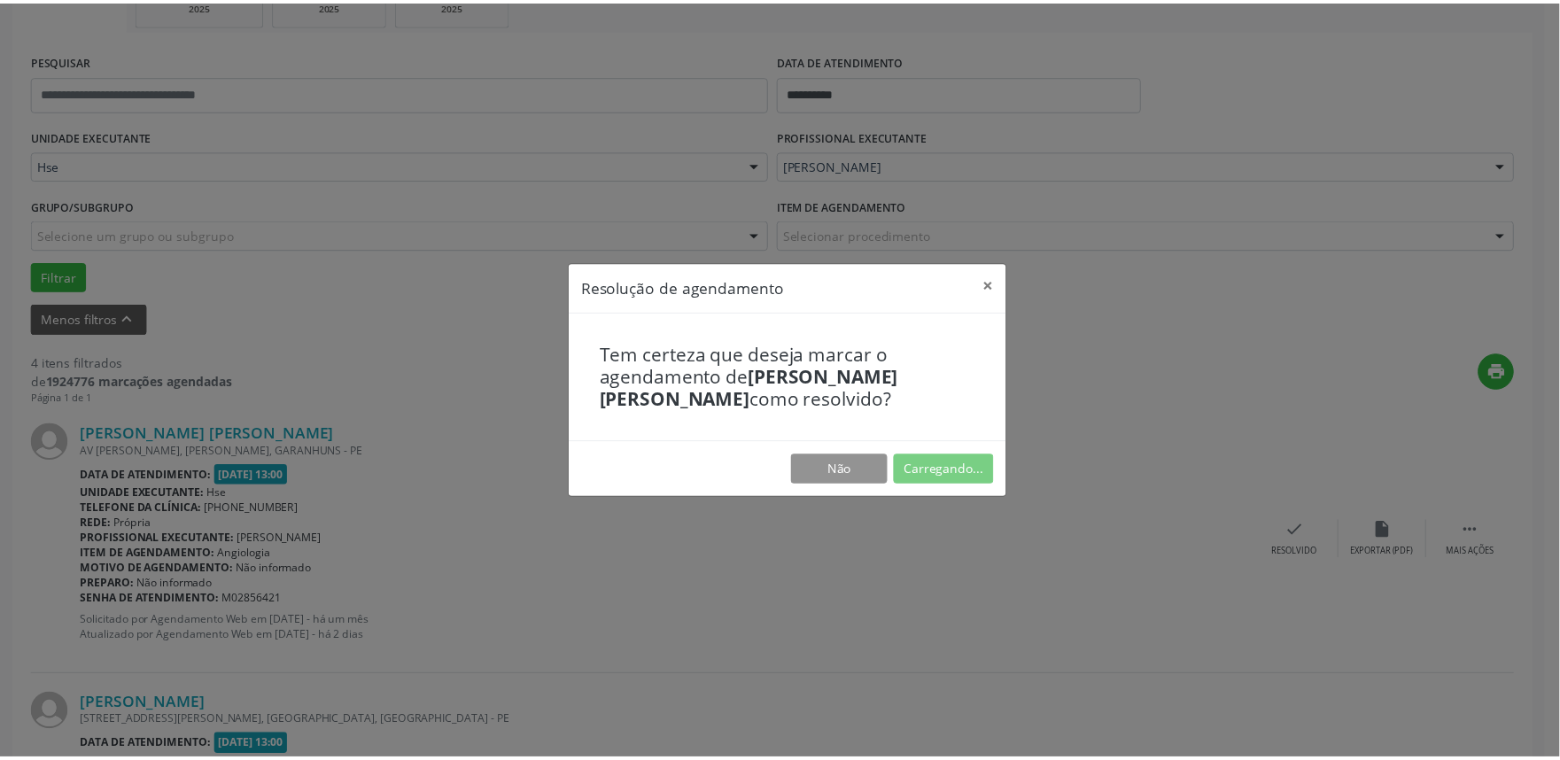
scroll to position [0, 0]
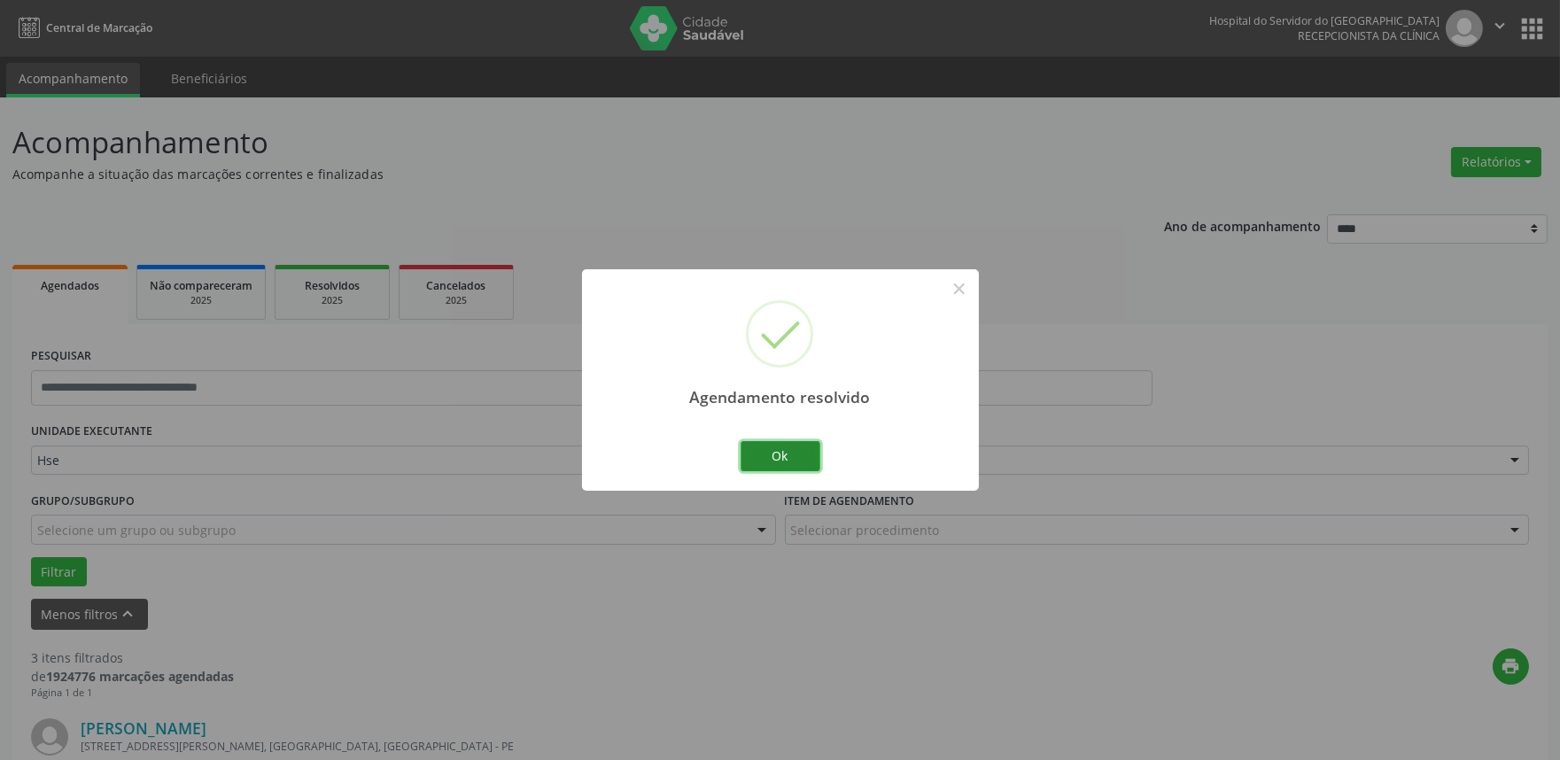
click at [790, 450] on button "Ok" at bounding box center [781, 456] width 80 height 30
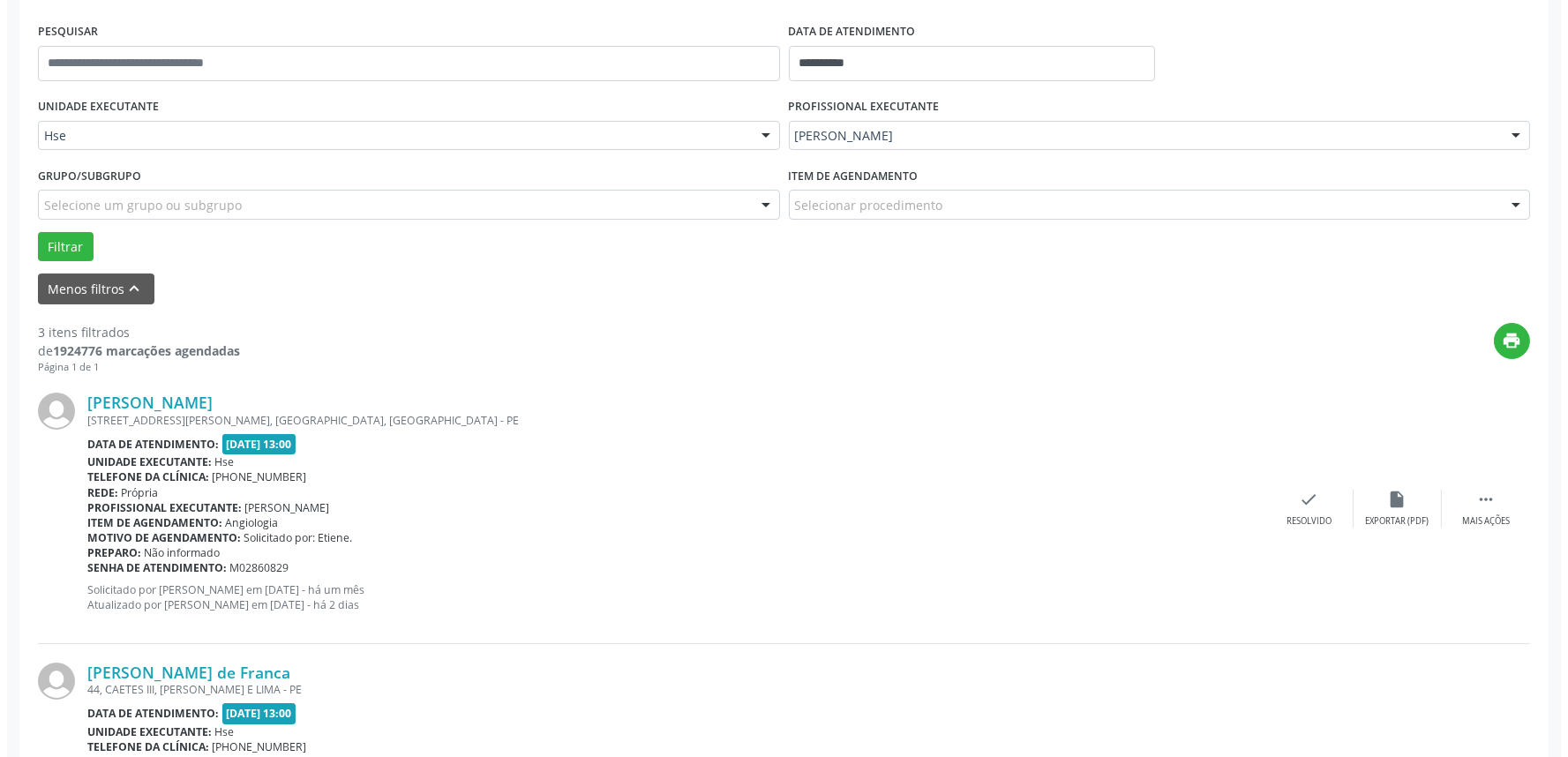
scroll to position [391, 0]
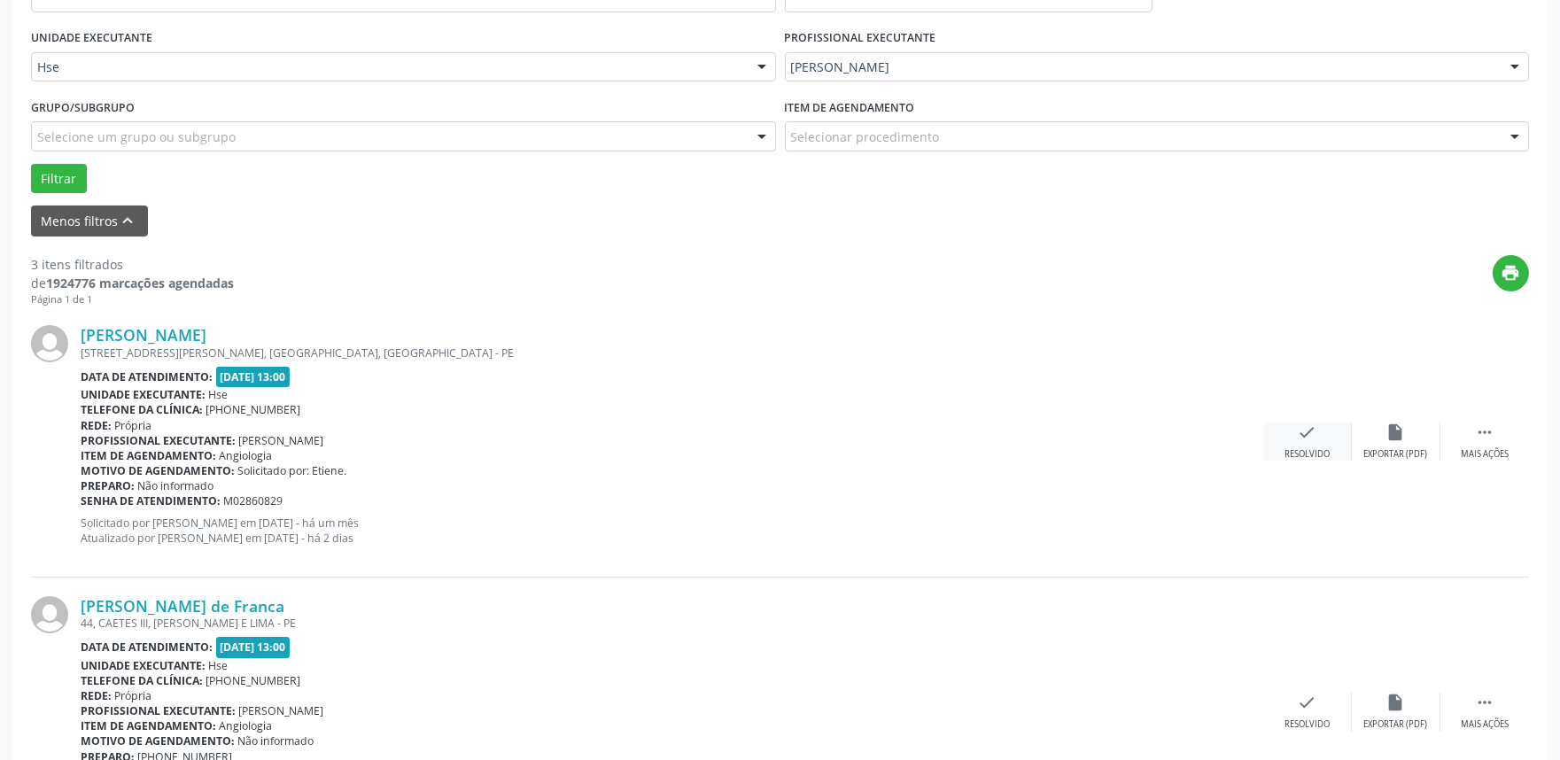
click at [1325, 441] on div "check Resolvido" at bounding box center [1307, 442] width 89 height 38
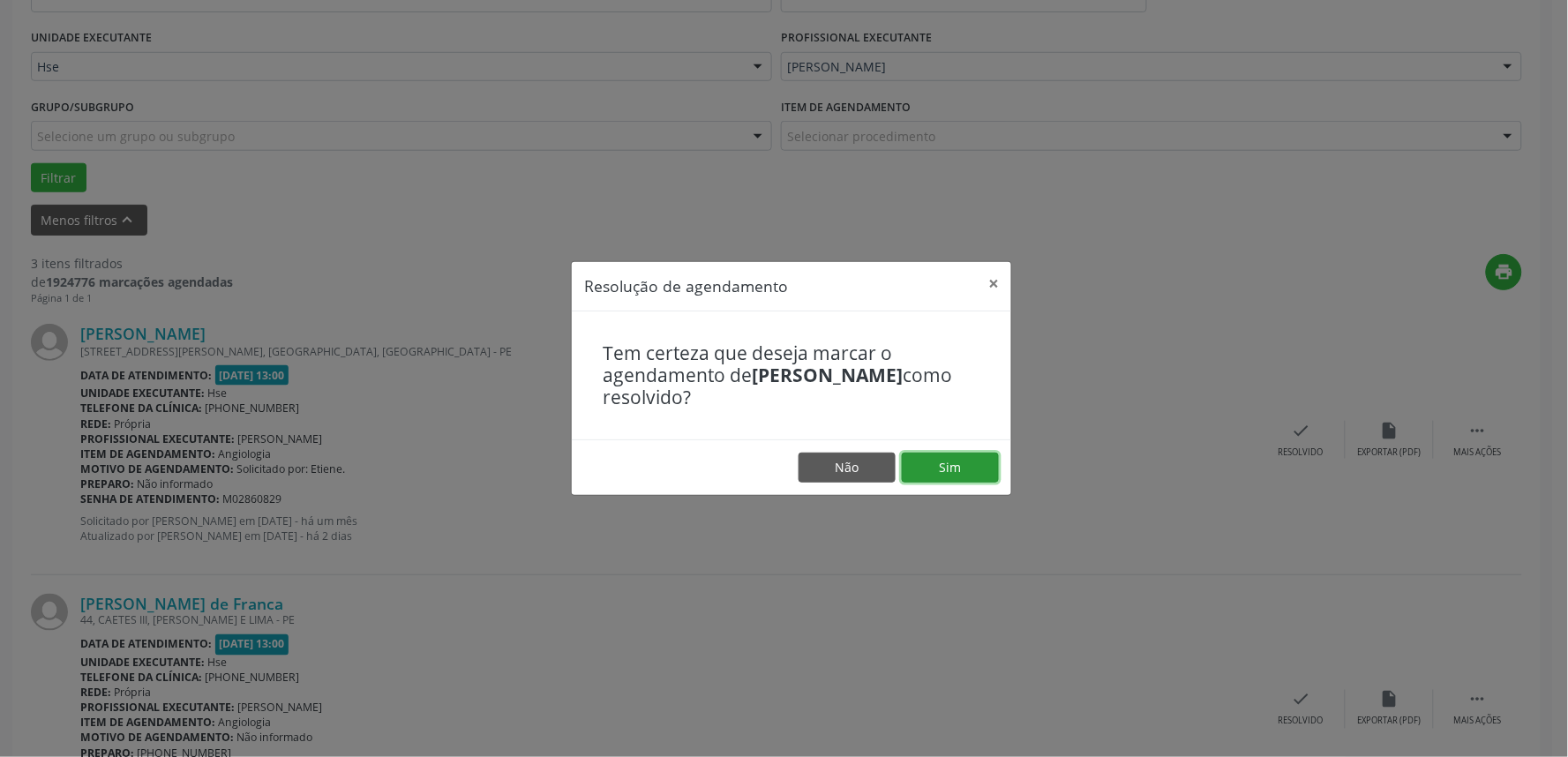
click at [927, 464] on button "Sim" at bounding box center [949, 467] width 97 height 30
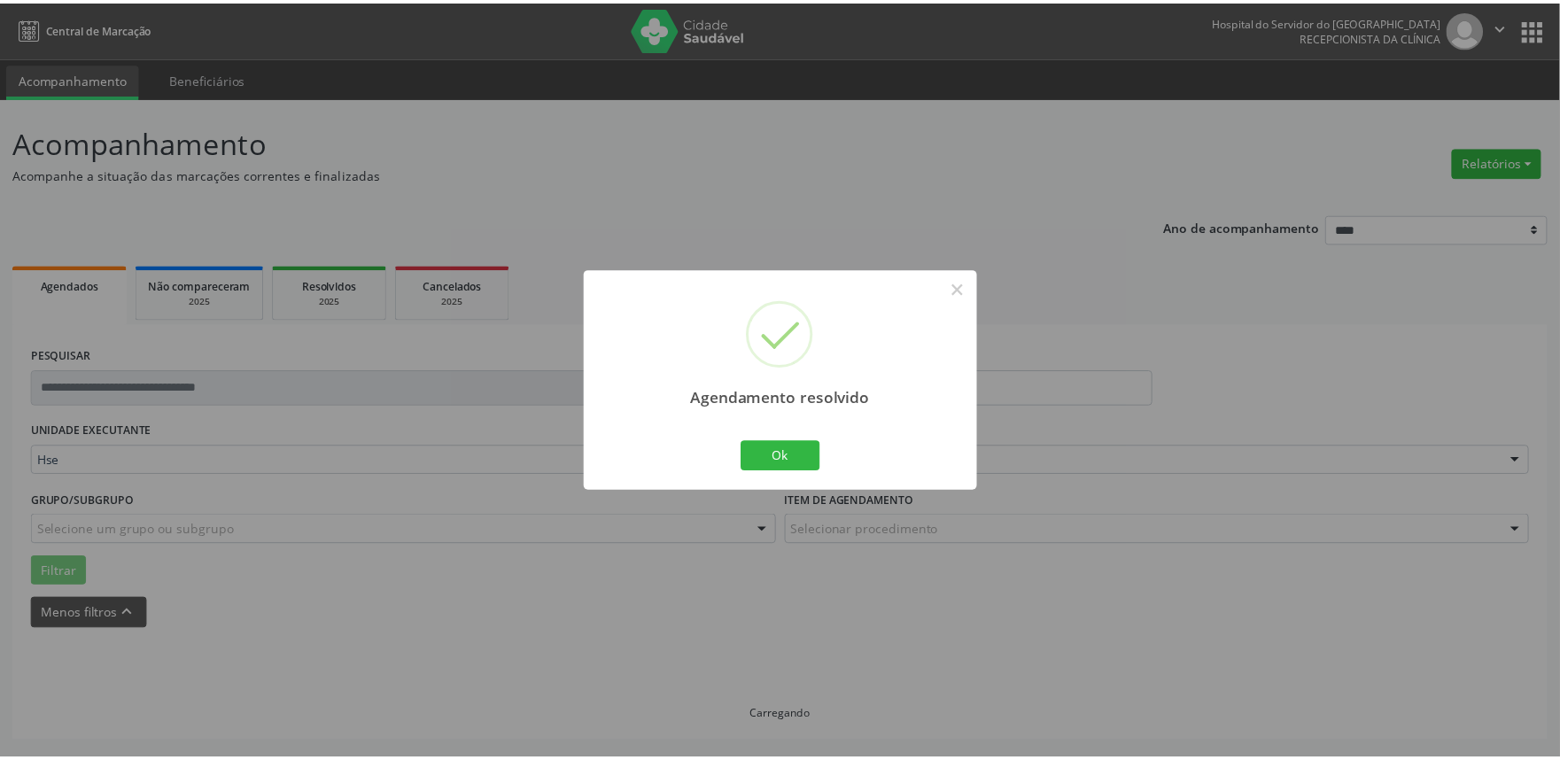
scroll to position [0, 0]
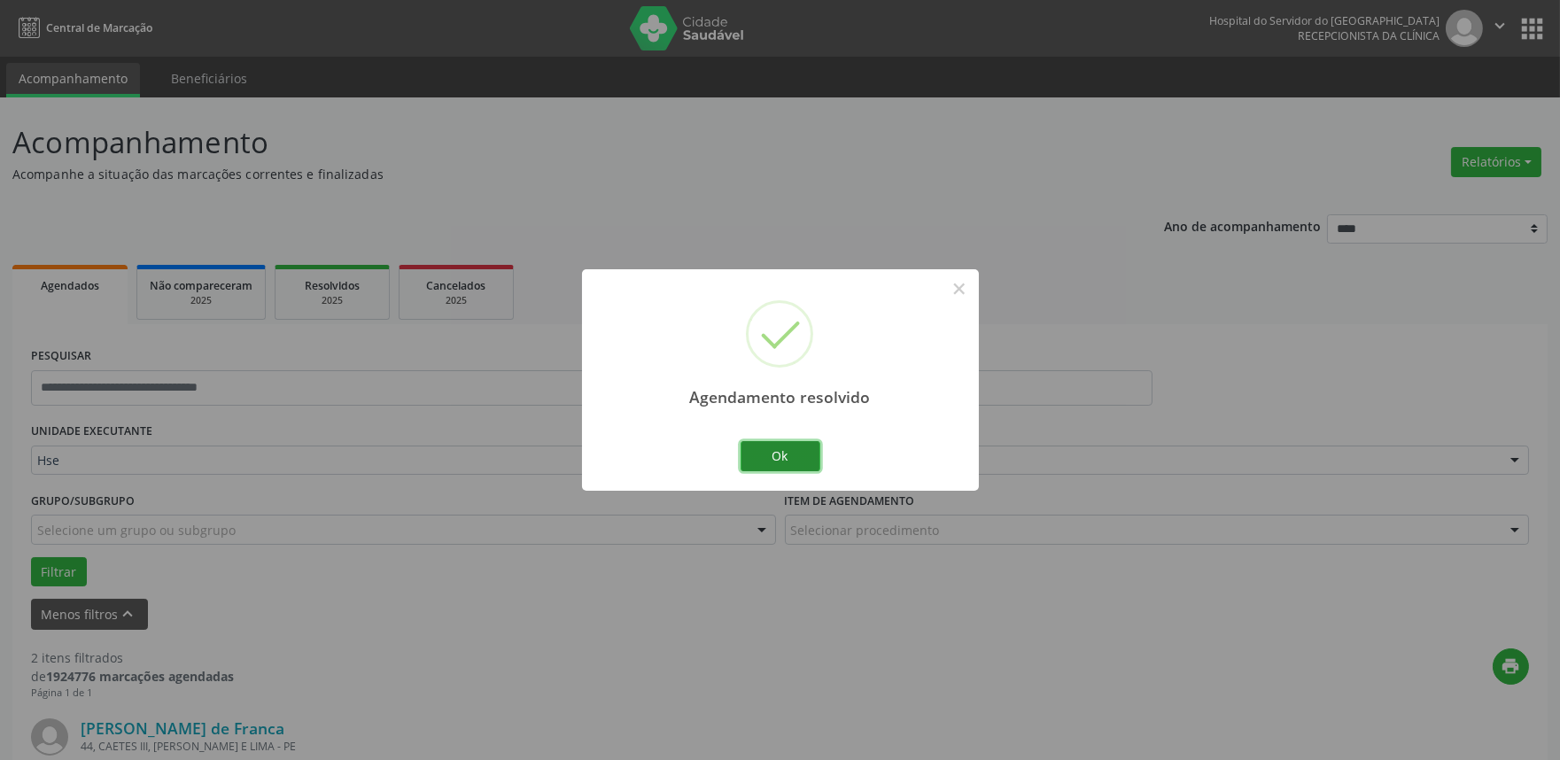
click at [783, 441] on button "Ok" at bounding box center [781, 456] width 80 height 30
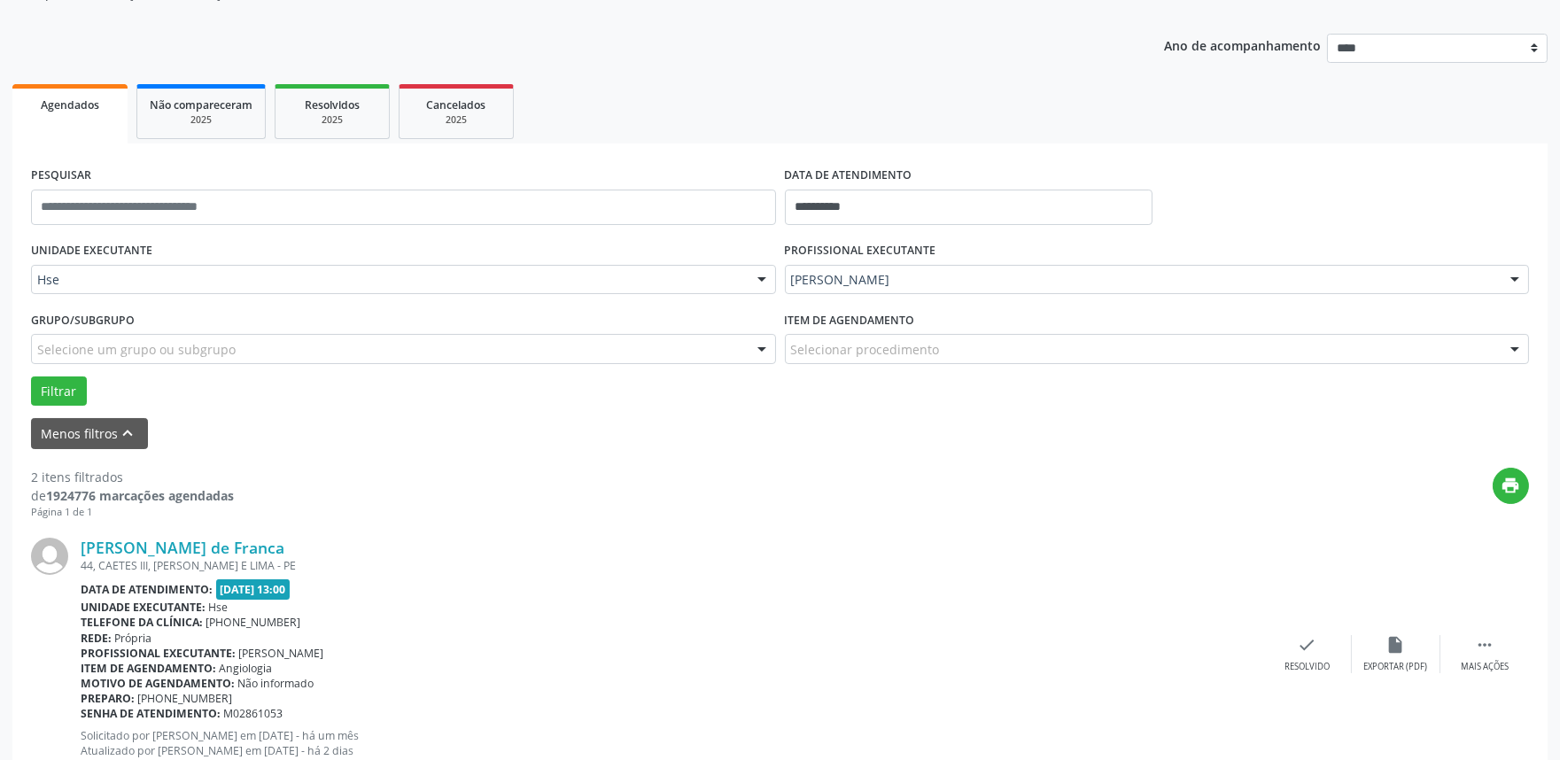
scroll to position [197, 0]
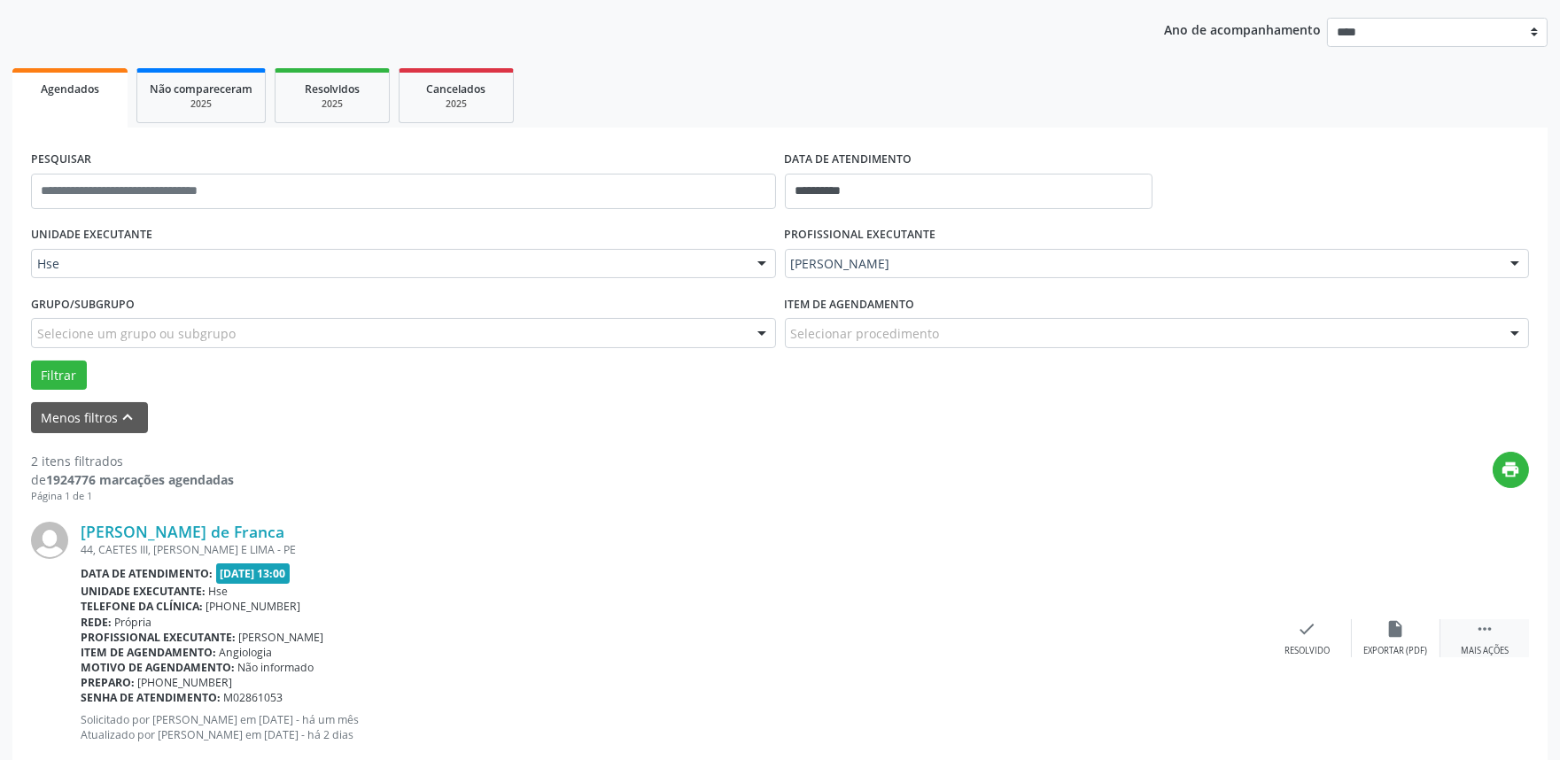
click at [1487, 627] on icon "" at bounding box center [1484, 628] width 19 height 19
click at [1389, 635] on icon "alarm_off" at bounding box center [1395, 628] width 19 height 19
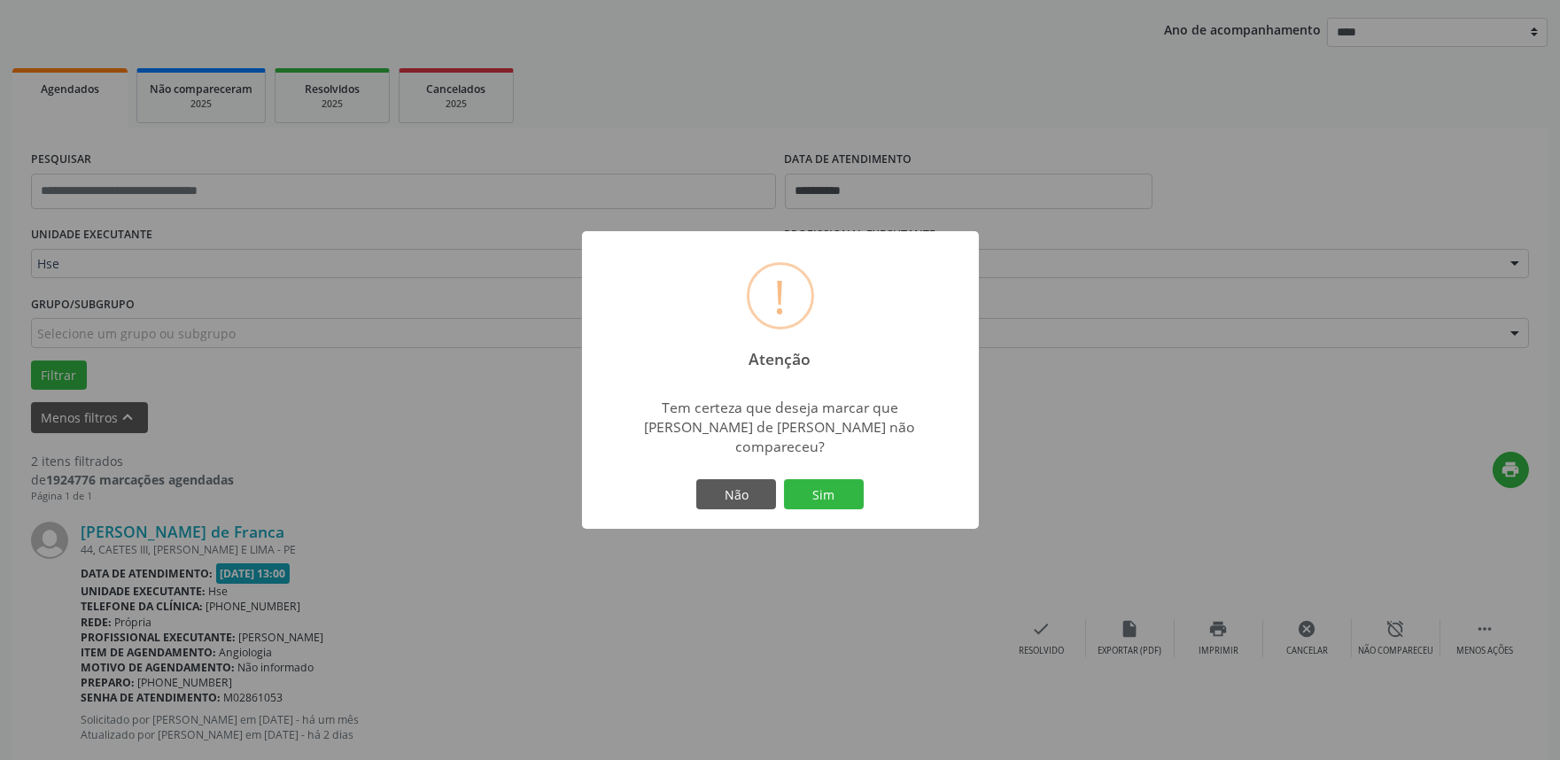
click at [878, 509] on div "! Atenção × Tem certeza que deseja marcar que [PERSON_NAME] de [PERSON_NAME] nã…" at bounding box center [780, 380] width 397 height 298
click at [836, 484] on button "Sim" at bounding box center [824, 494] width 80 height 30
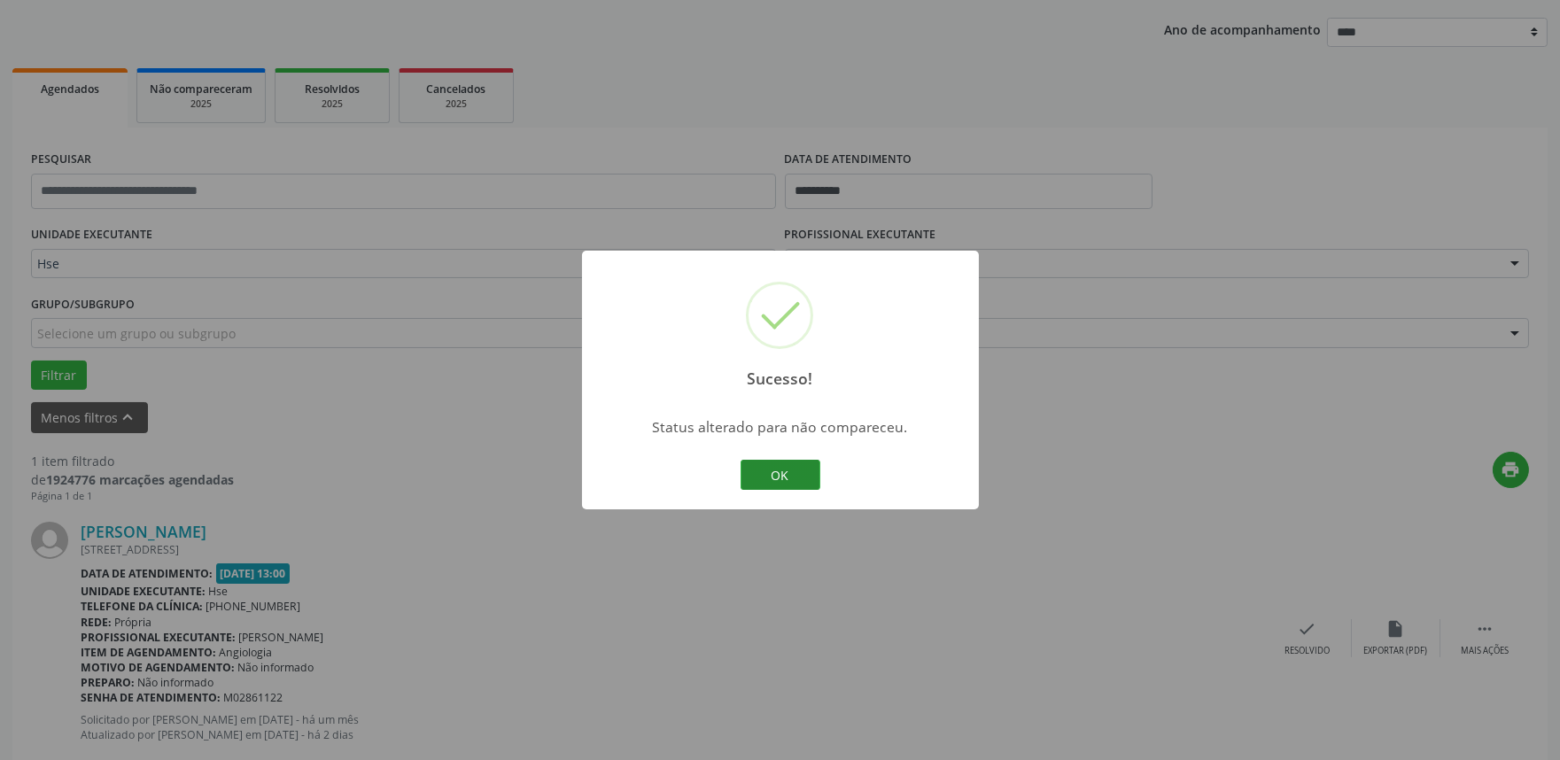
click at [798, 467] on button "OK" at bounding box center [781, 475] width 80 height 30
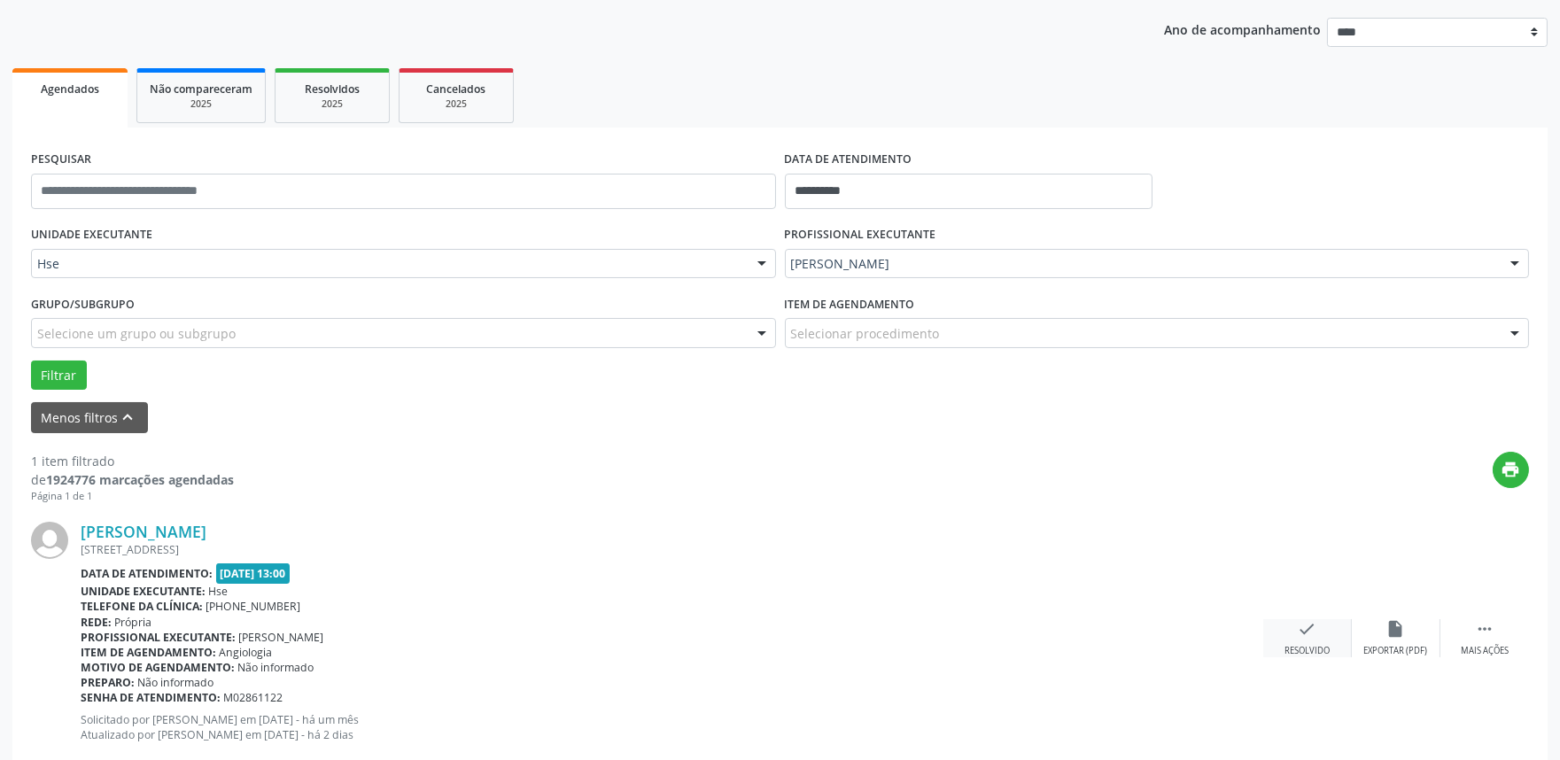
click at [1316, 629] on icon "check" at bounding box center [1307, 628] width 19 height 19
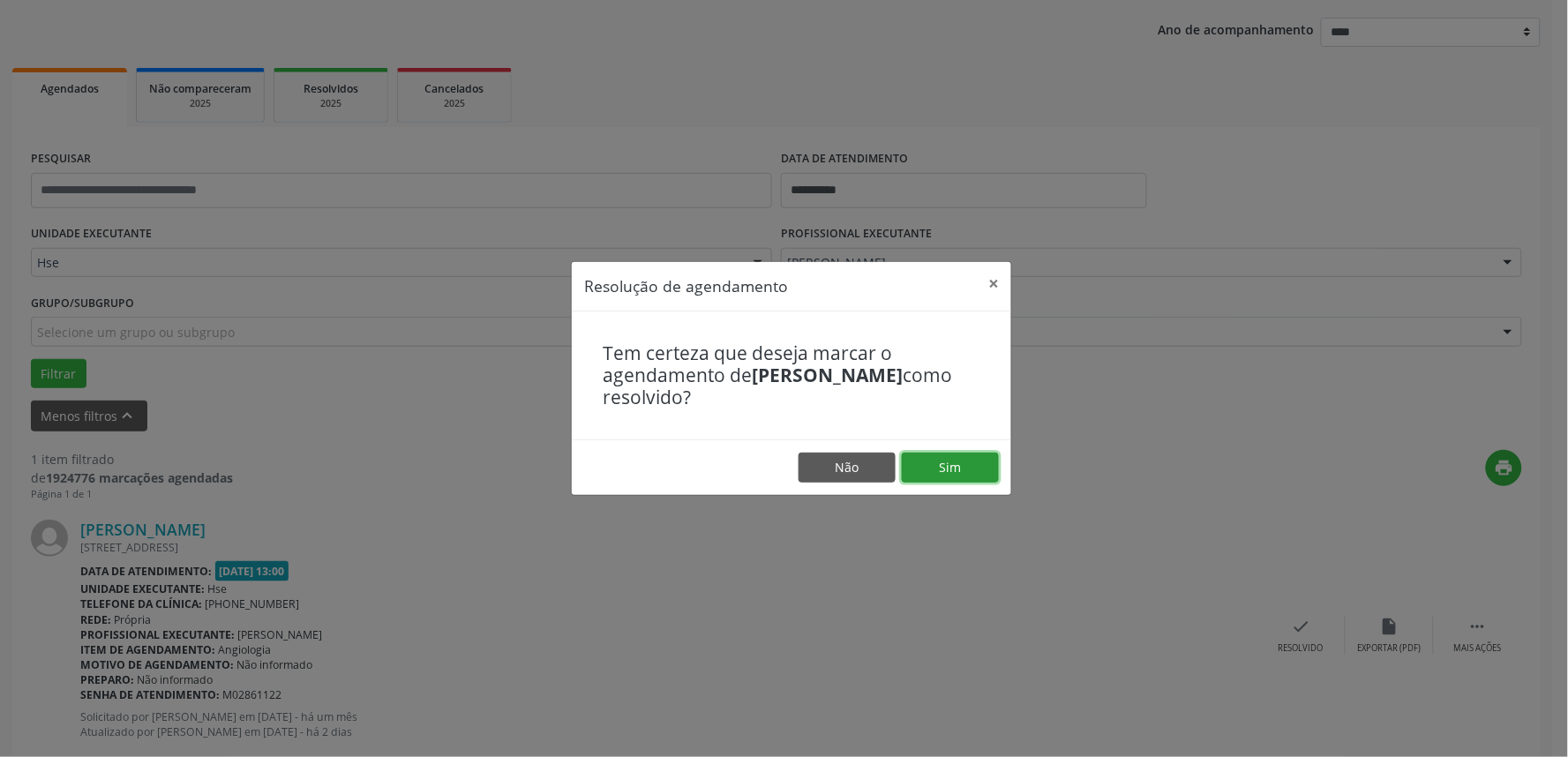
click at [945, 474] on button "Sim" at bounding box center [949, 467] width 97 height 30
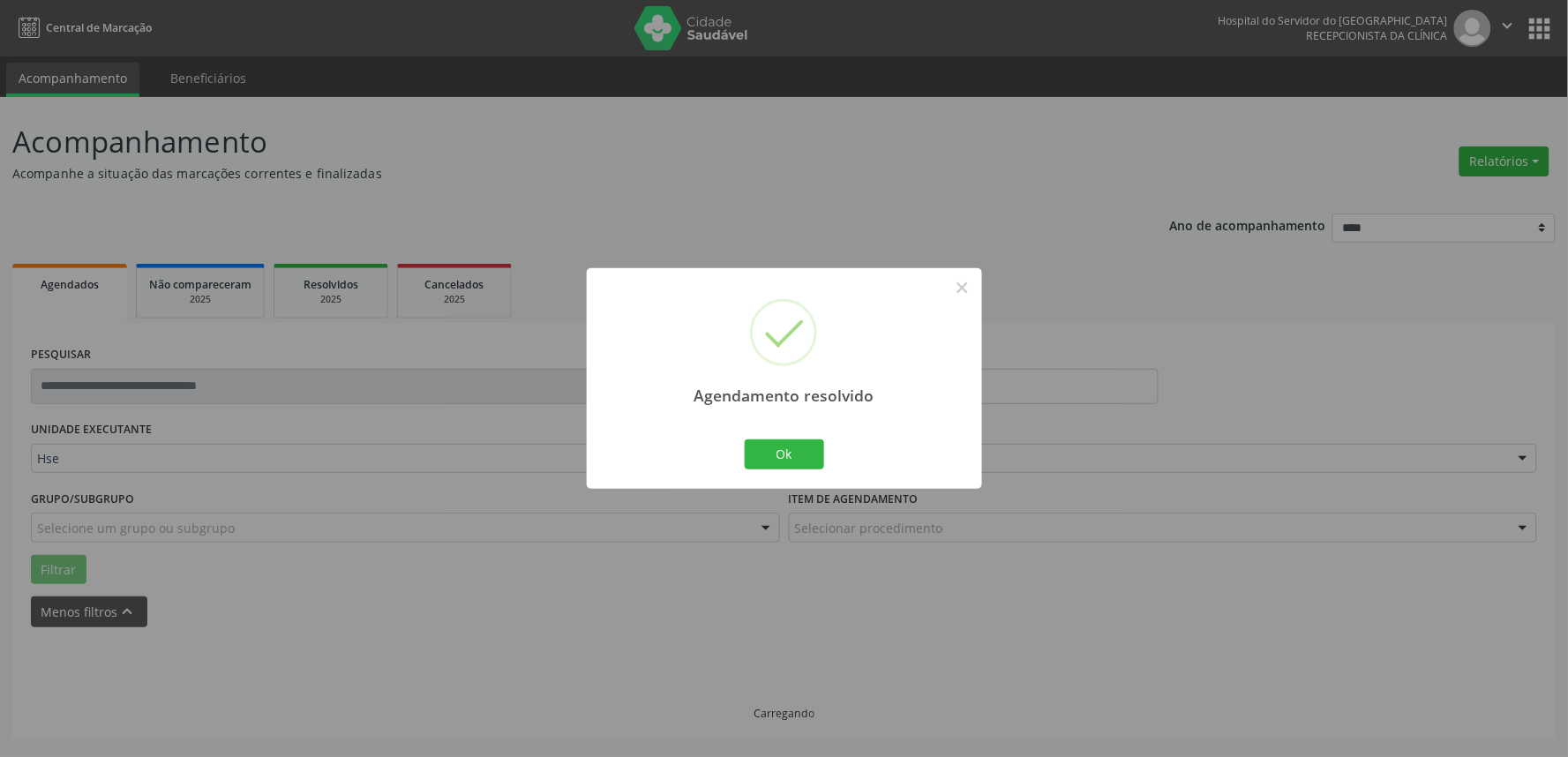
scroll to position [0, 0]
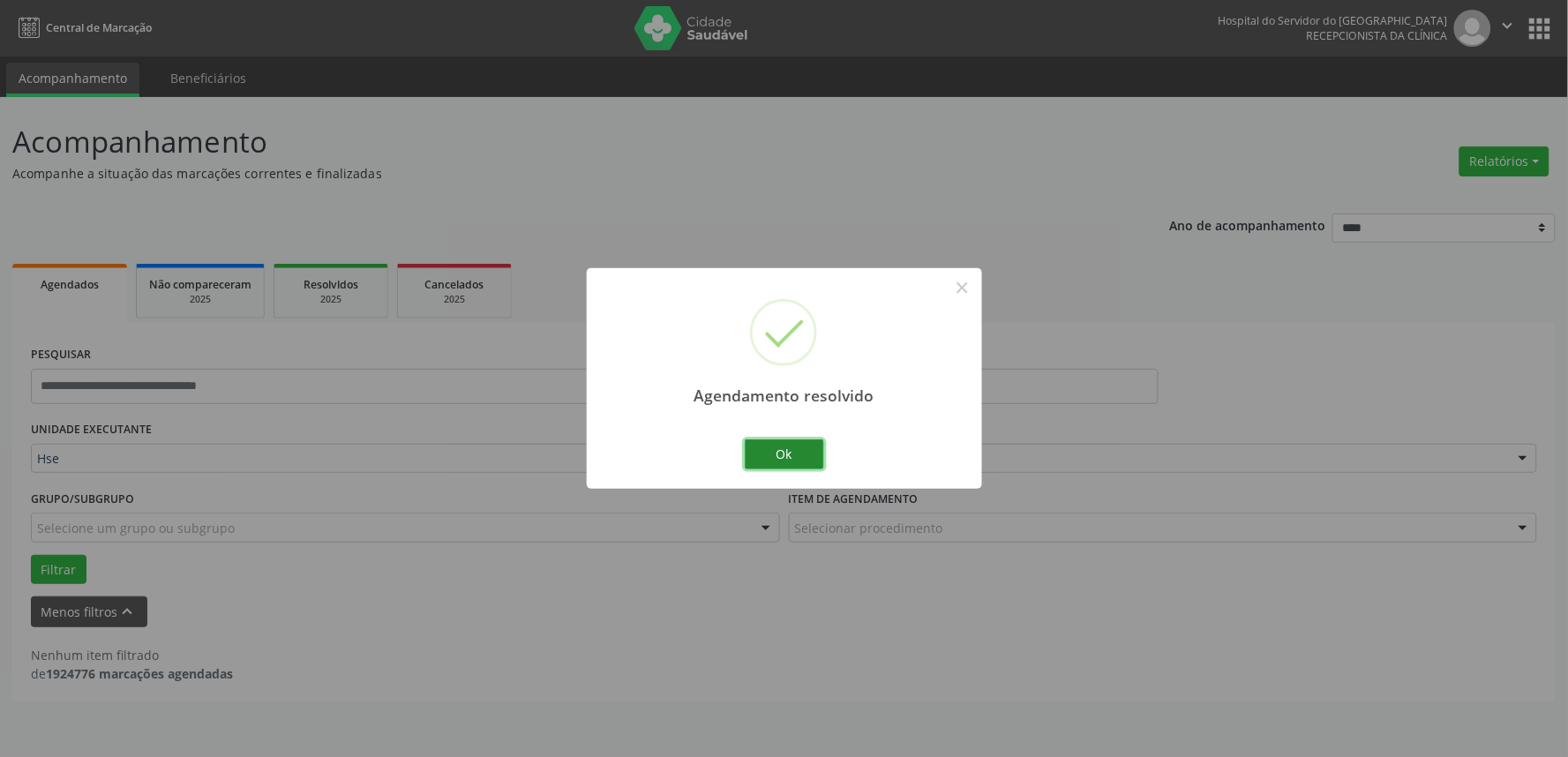
click at [778, 452] on button "Ok" at bounding box center [785, 454] width 80 height 30
